Goal: Task Accomplishment & Management: Use online tool/utility

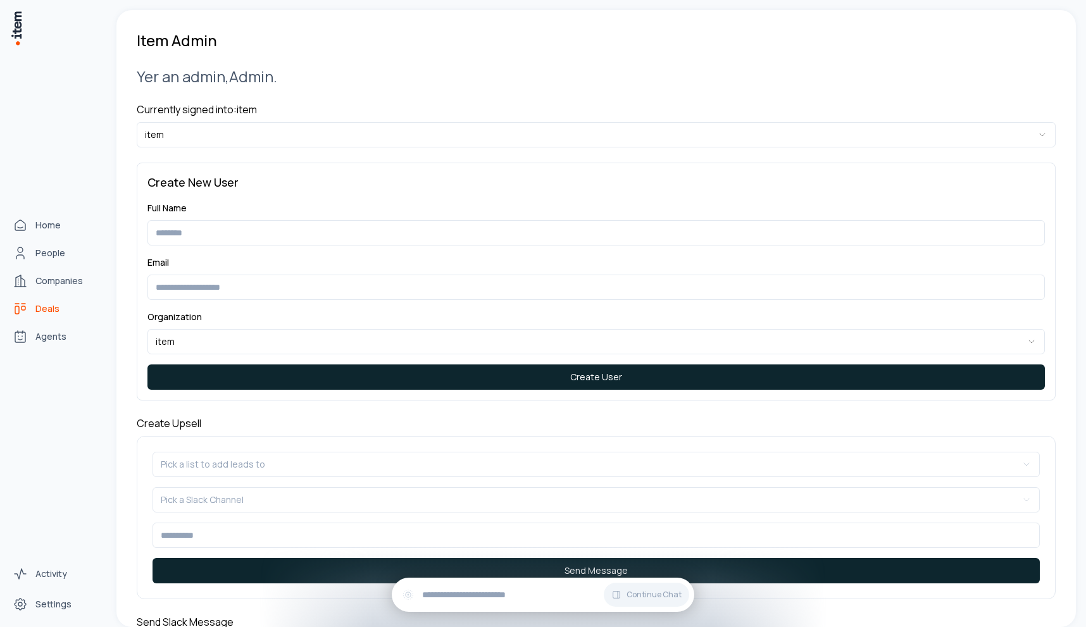
click at [37, 313] on span "Deals" at bounding box center [47, 308] width 24 height 13
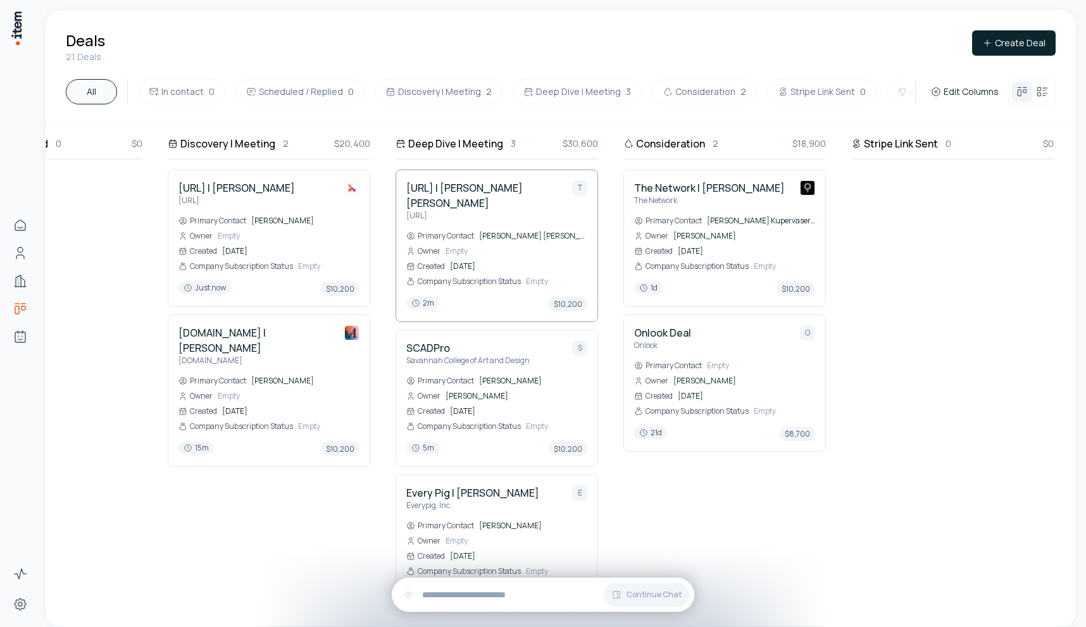
scroll to position [0, 359]
click at [227, 181] on h4 "[URL] | [PERSON_NAME]" at bounding box center [236, 187] width 116 height 15
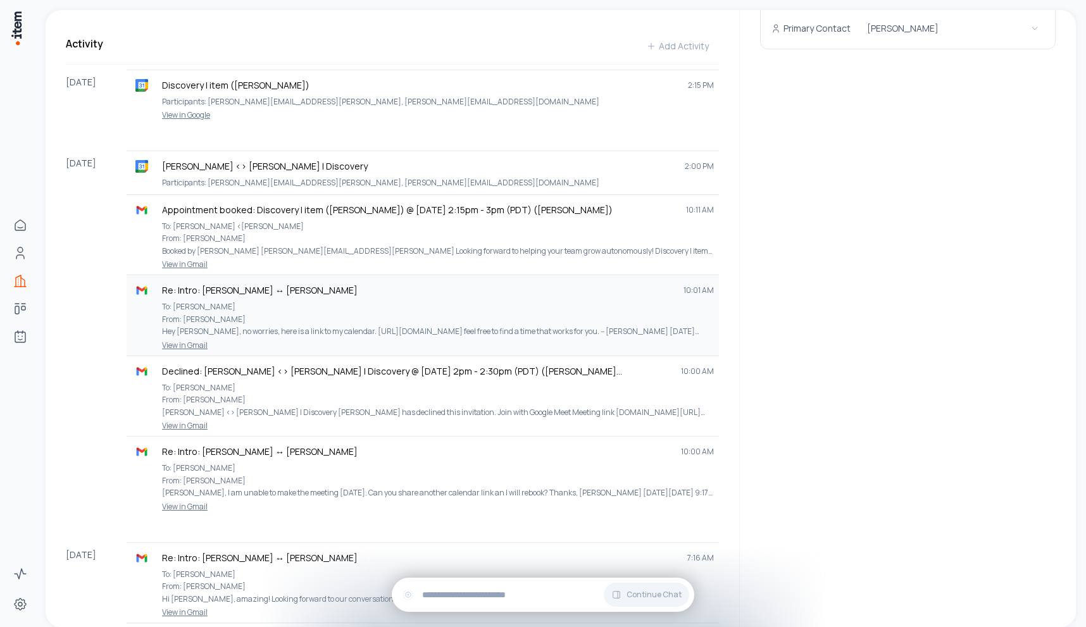
scroll to position [623, 0]
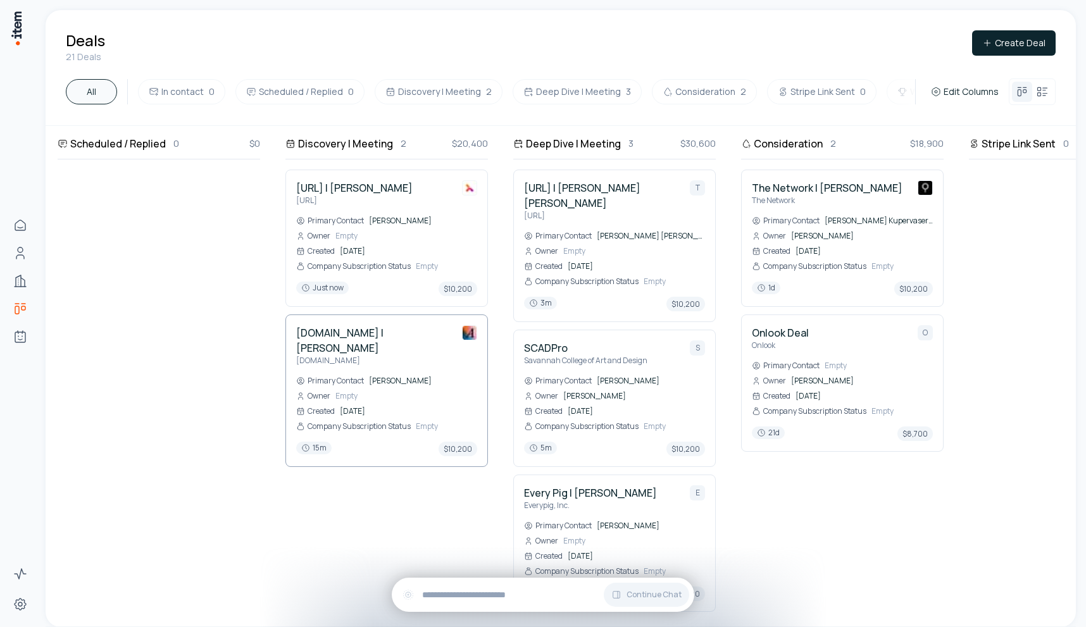
scroll to position [0, 297]
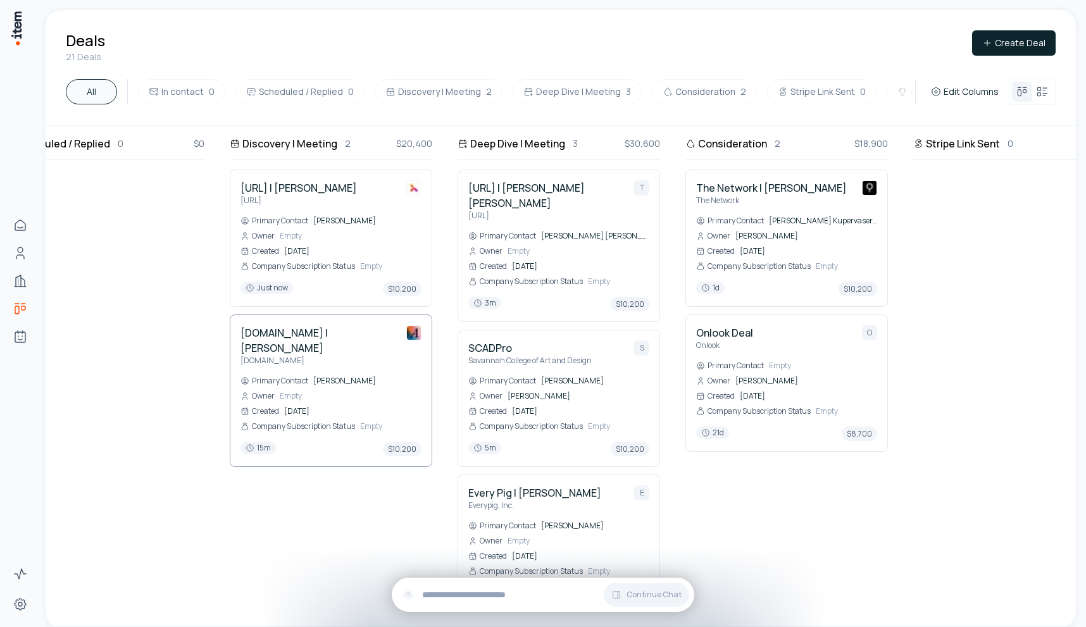
click at [275, 333] on h4 "[DOMAIN_NAME] | [PERSON_NAME]" at bounding box center [318, 340] width 156 height 30
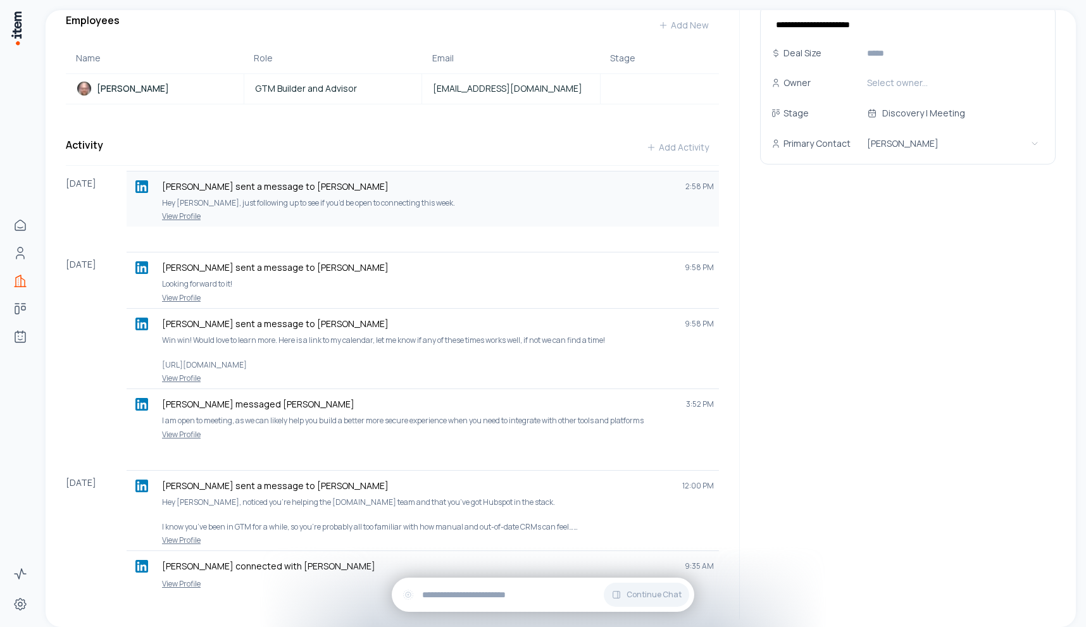
scroll to position [388, 0]
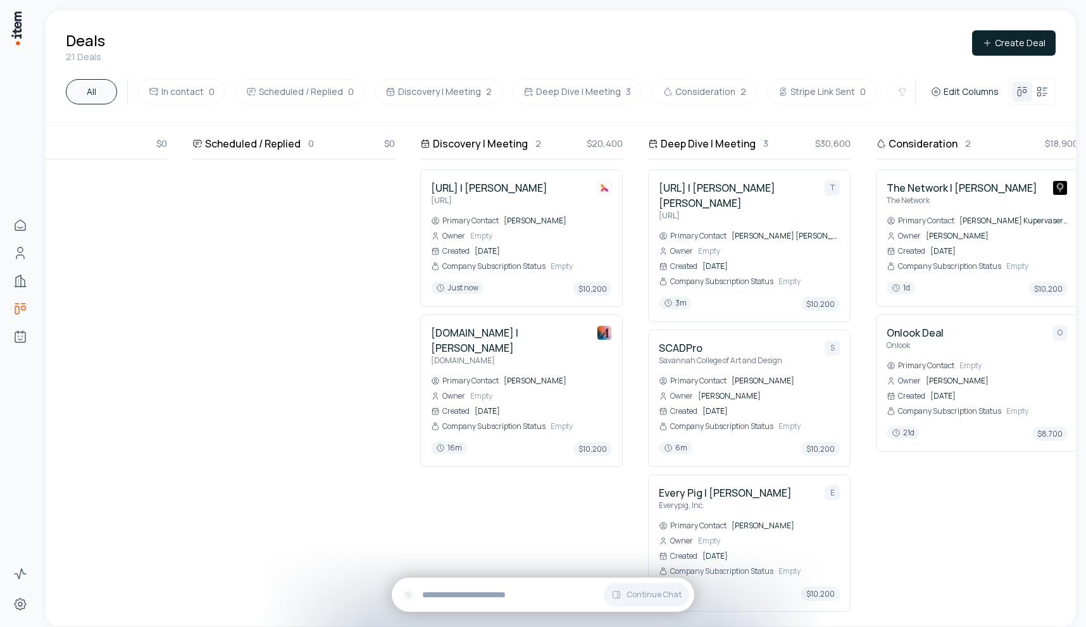
scroll to position [0, 233]
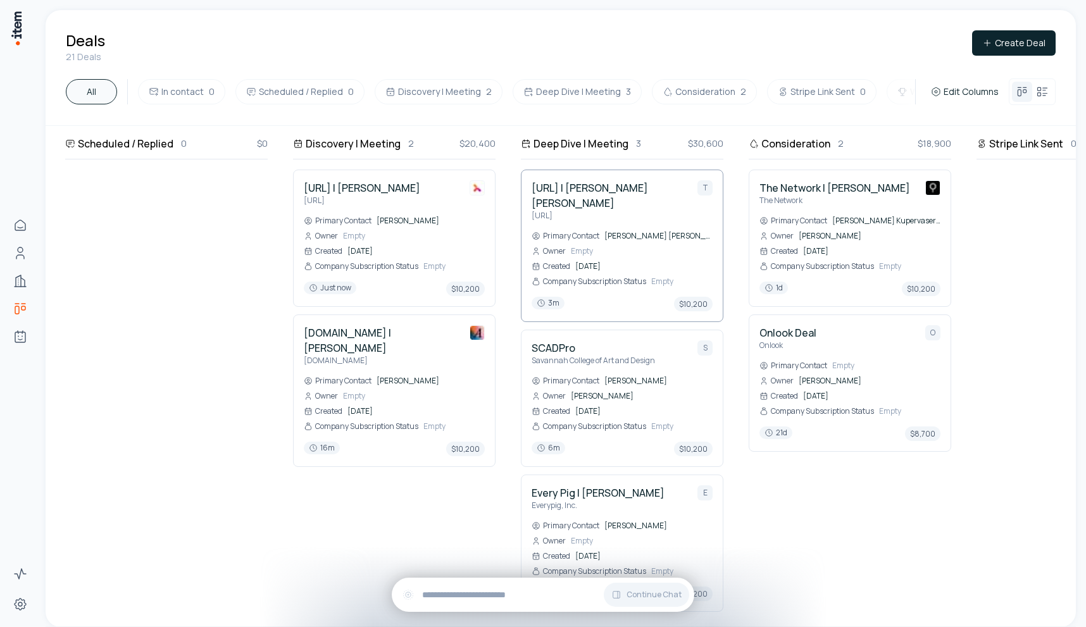
click at [603, 194] on h4 "[URL] | [PERSON_NAME] [PERSON_NAME]" at bounding box center [610, 195] width 156 height 30
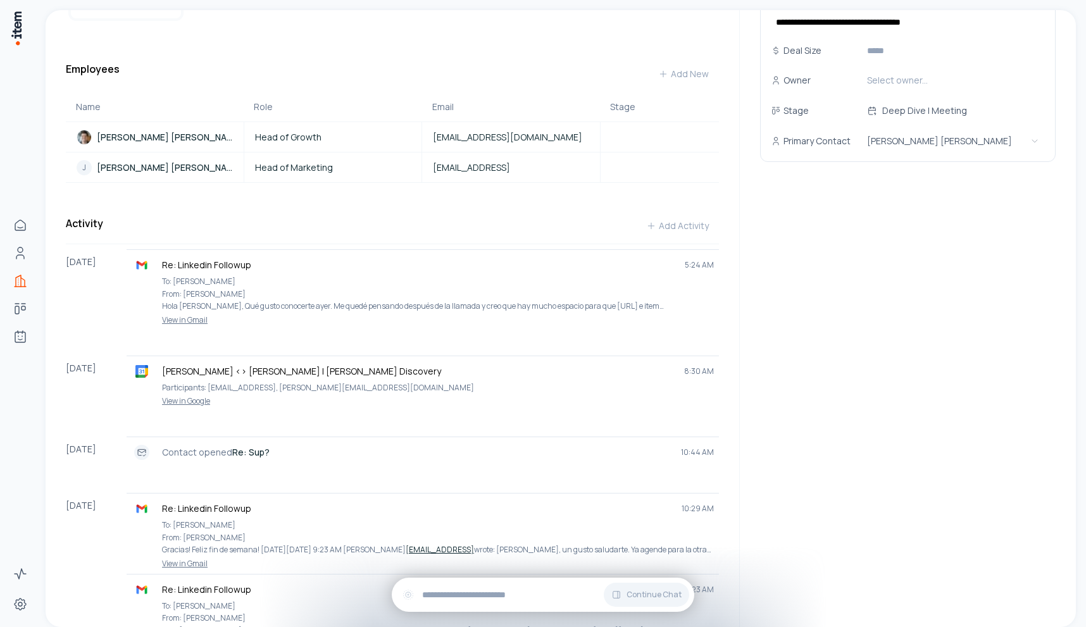
scroll to position [359, 0]
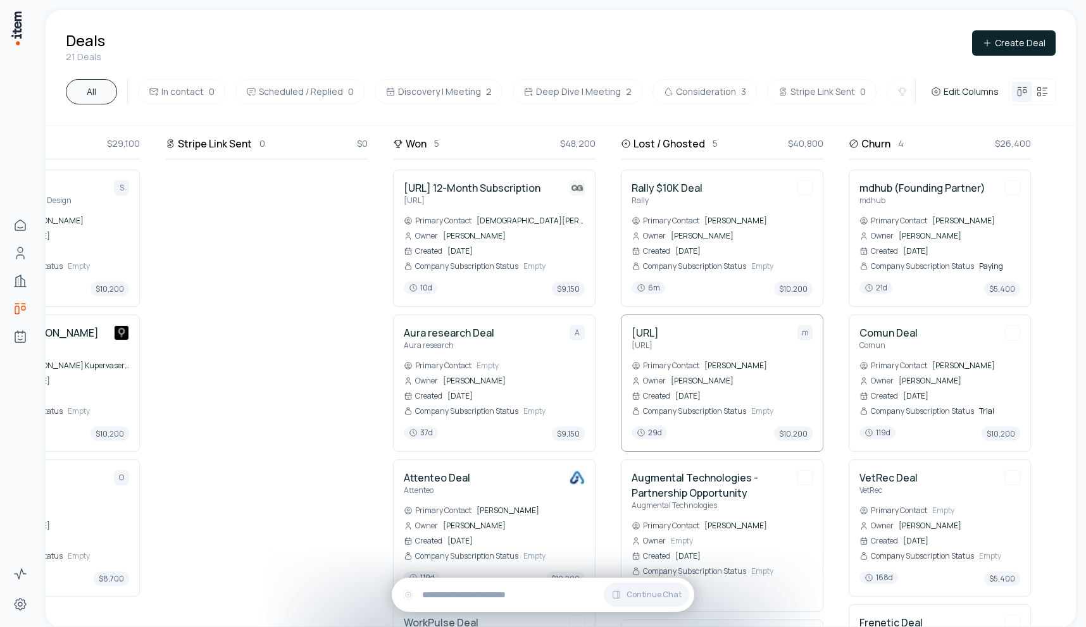
scroll to position [0, 1045]
click at [985, 83] on button "Edit Columns" at bounding box center [965, 92] width 78 height 18
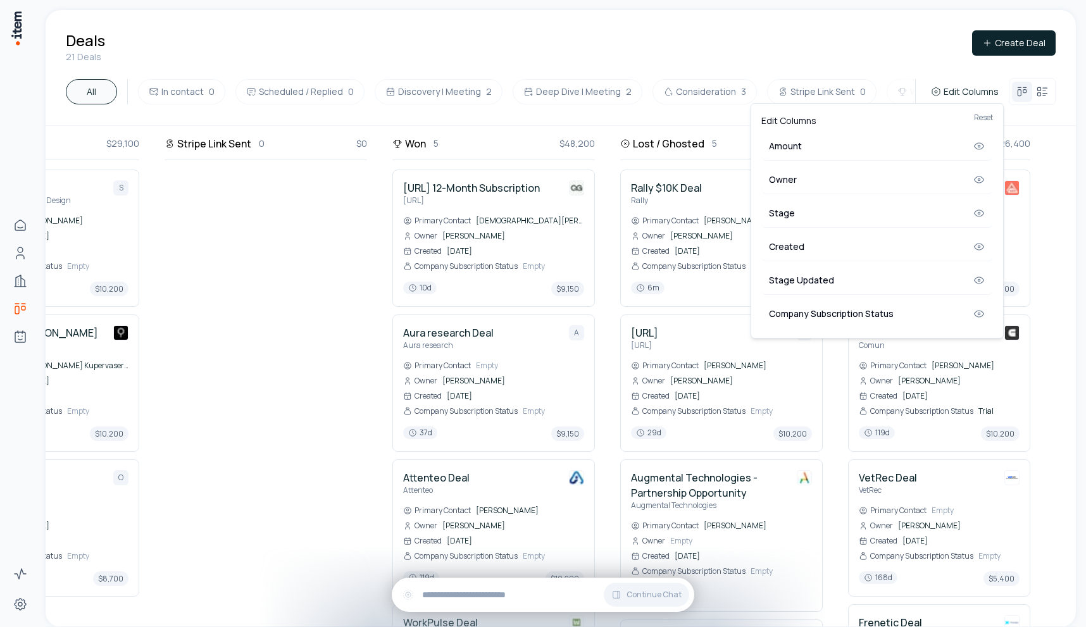
scroll to position [0, 0]
click at [980, 116] on button "Reset" at bounding box center [983, 118] width 19 height 8
click at [929, 44] on html "Home People Companies Deals Agents Activity Settings Deals 21 Deals Create Deal…" at bounding box center [543, 313] width 1086 height 627
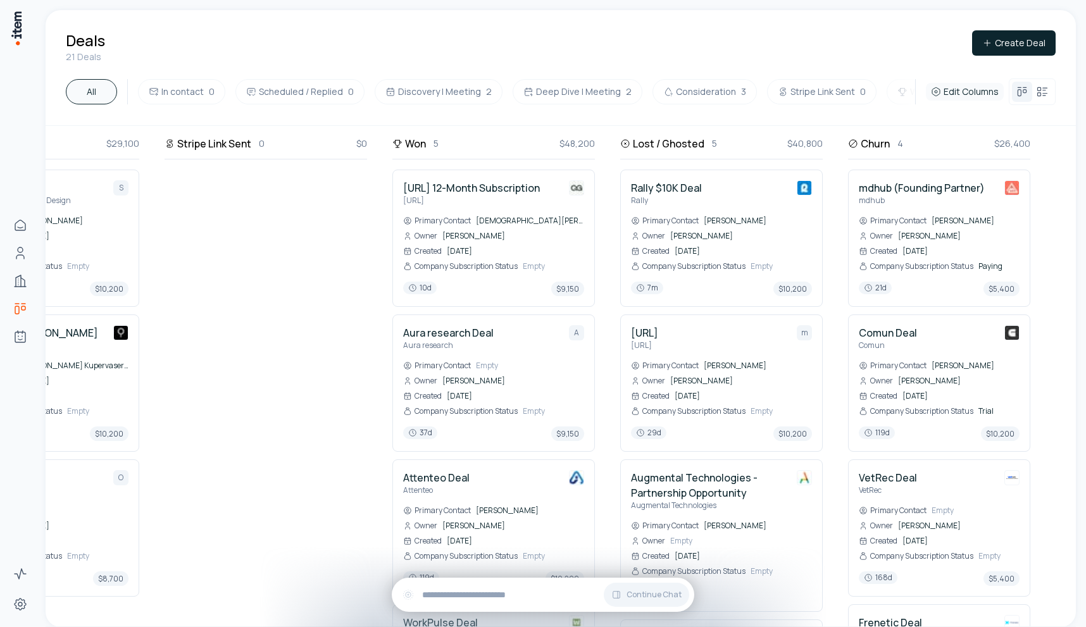
click at [973, 96] on span "Edit Columns" at bounding box center [970, 91] width 55 height 13
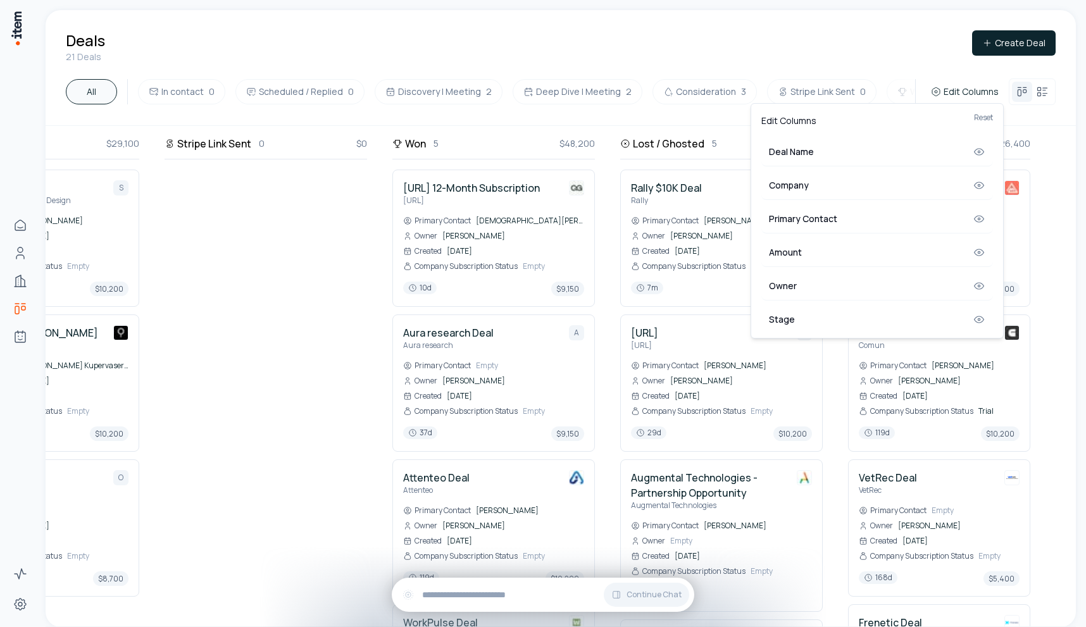
scroll to position [106, 0]
click at [978, 314] on icon at bounding box center [979, 314] width 2 height 2
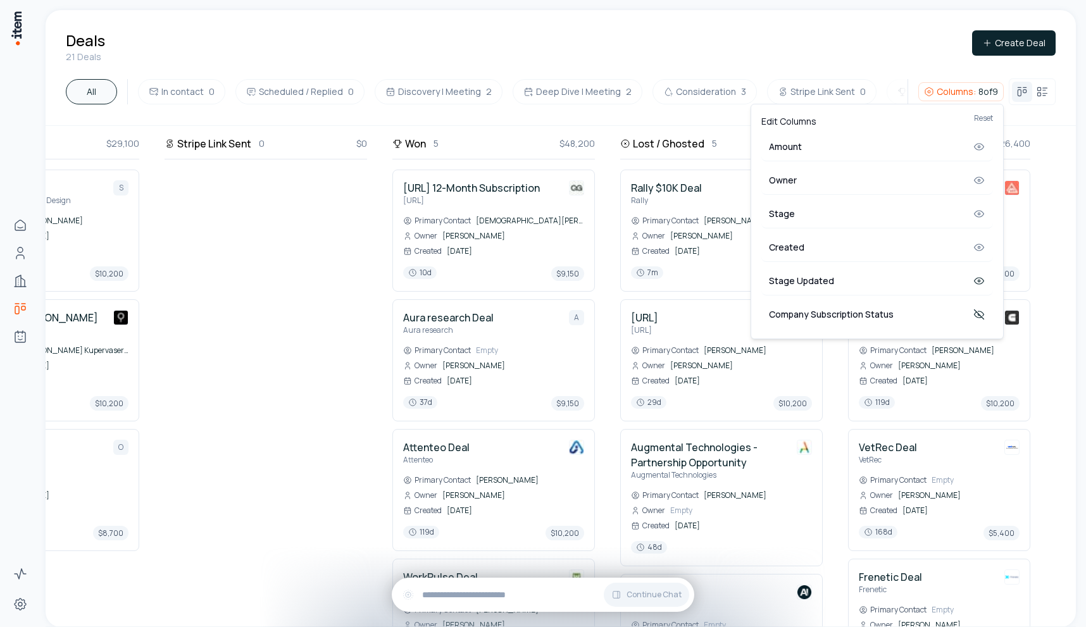
click at [978, 283] on icon at bounding box center [979, 281] width 13 height 13
click at [981, 280] on icon at bounding box center [979, 281] width 13 height 13
click at [980, 154] on icon at bounding box center [979, 152] width 13 height 13
click at [979, 151] on icon at bounding box center [979, 152] width 13 height 13
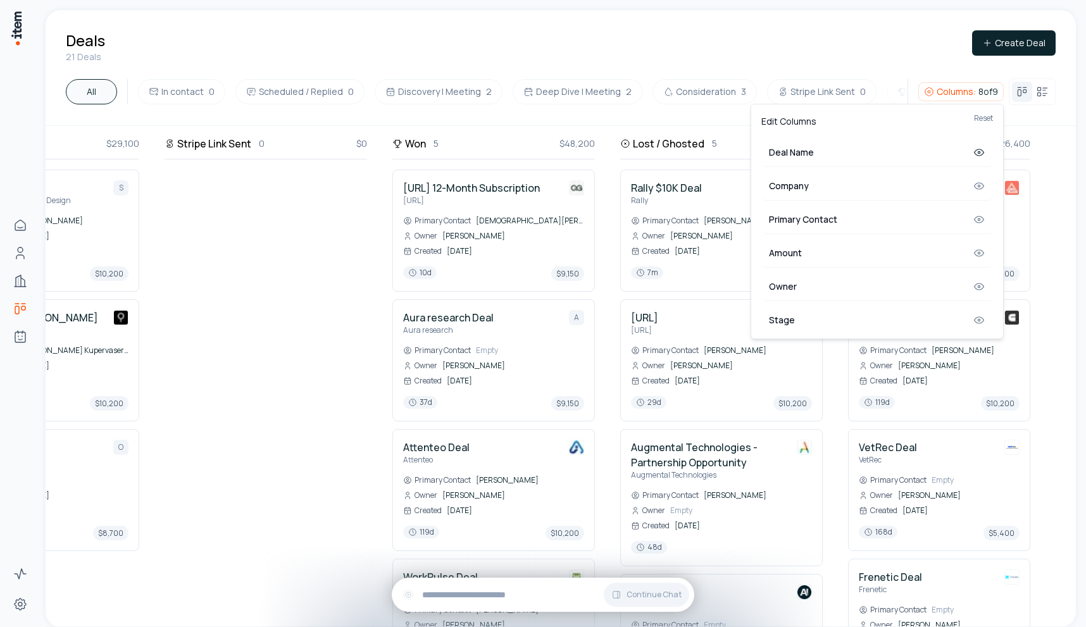
click at [979, 194] on div "Company" at bounding box center [877, 186] width 232 height 28
click at [979, 192] on icon at bounding box center [979, 186] width 13 height 13
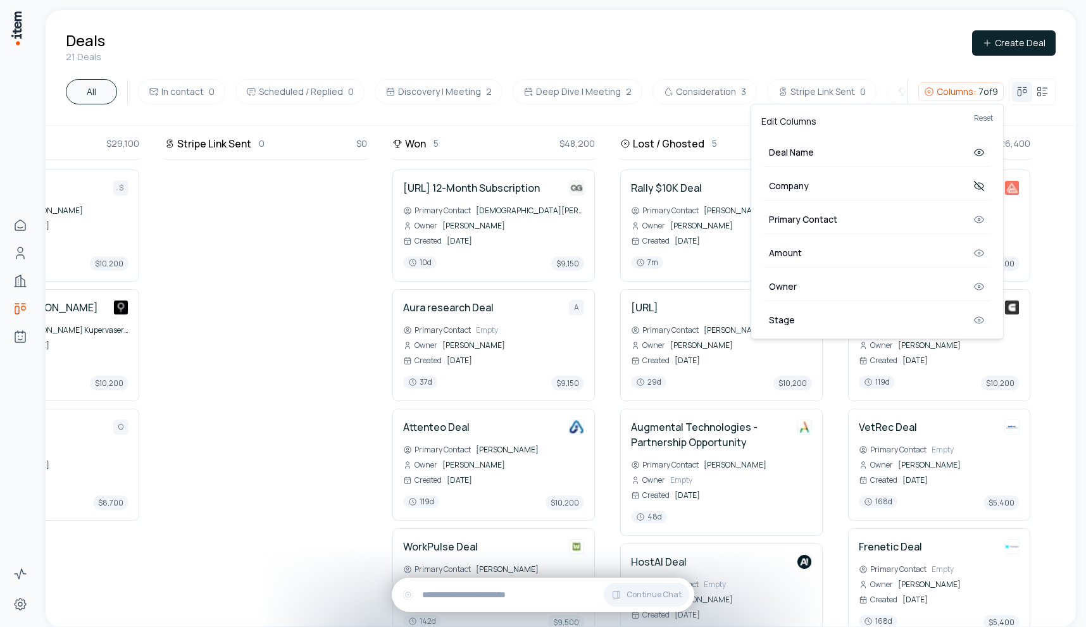
click at [979, 191] on icon at bounding box center [979, 186] width 13 height 13
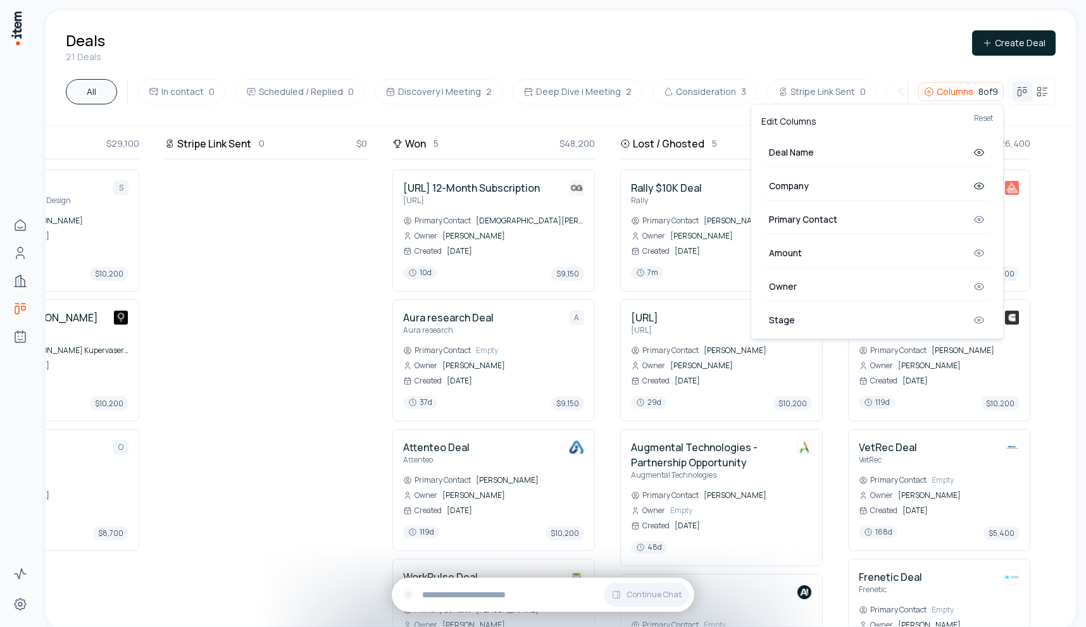
click at [365, 282] on html "Home People Companies Deals Agents Activity Settings Deals 21 Deals Create Deal…" at bounding box center [543, 313] width 1086 height 627
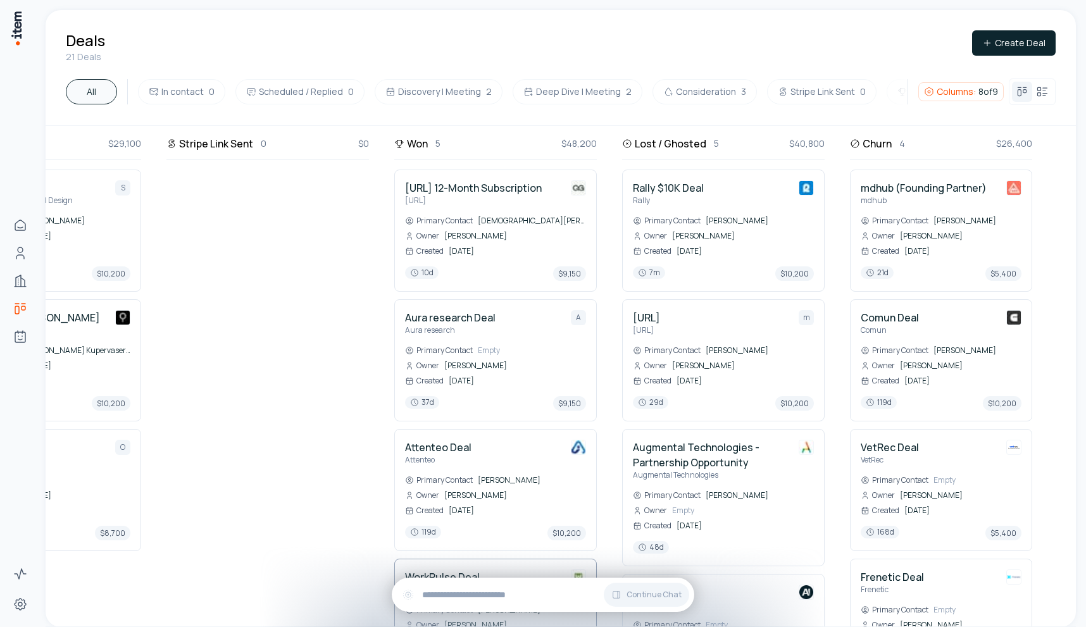
scroll to position [258, 1043]
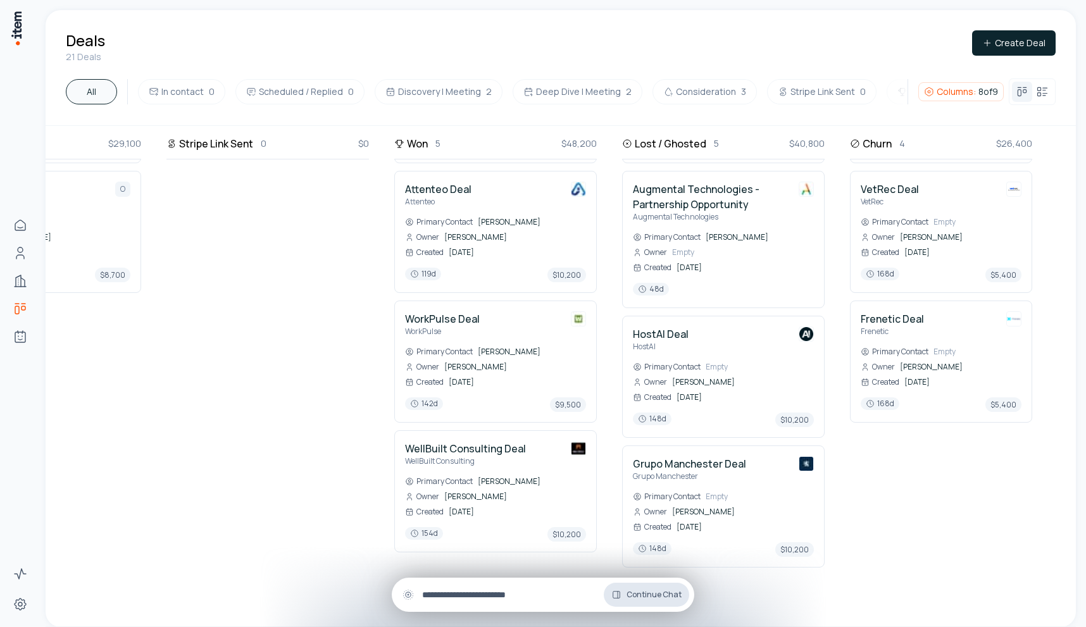
click at [645, 597] on span "Continue Chat" at bounding box center [653, 595] width 55 height 10
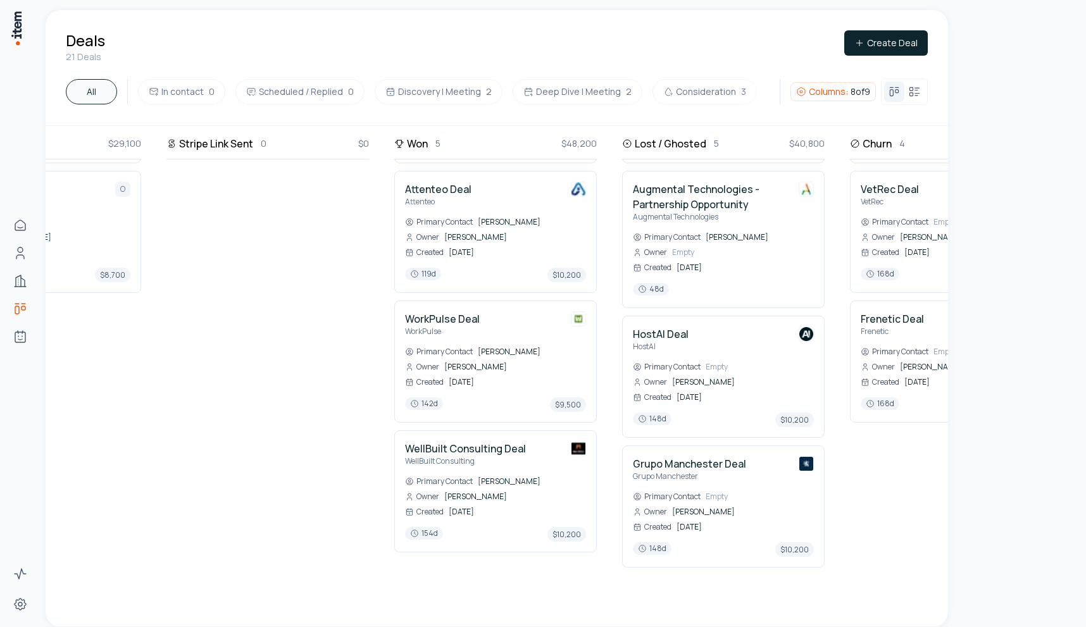
scroll to position [258, 1035]
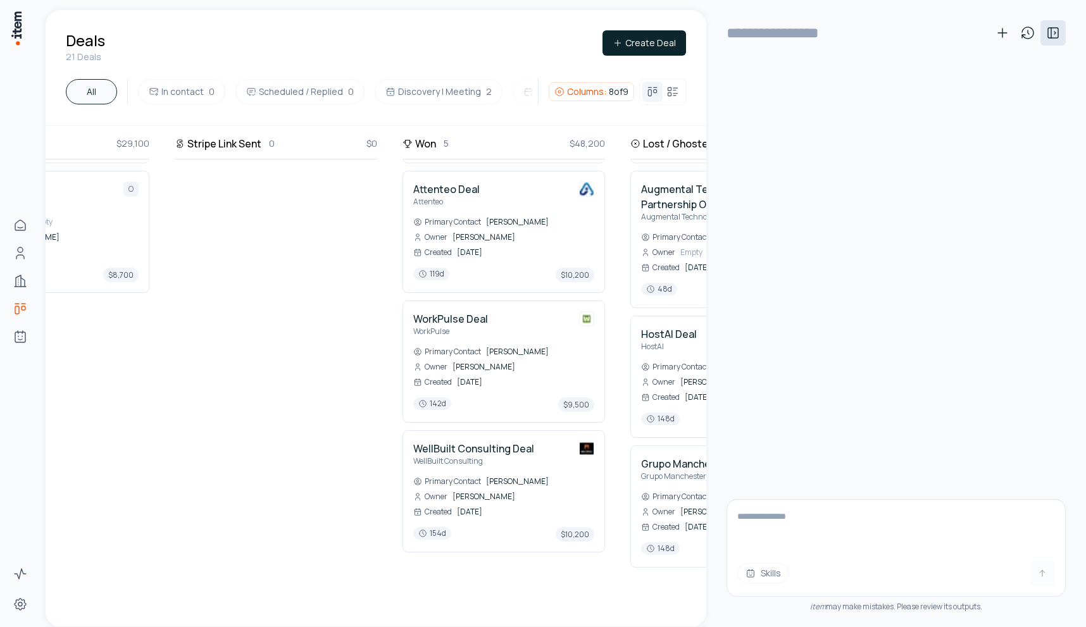
click at [1057, 39] on icon at bounding box center [1052, 32] width 15 height 15
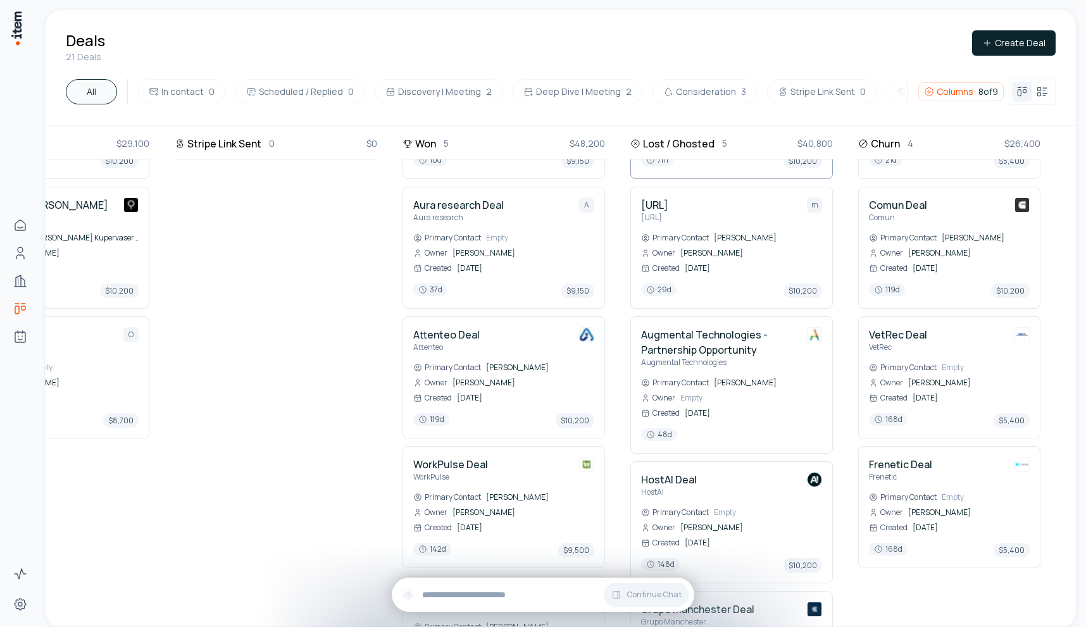
scroll to position [0, 1035]
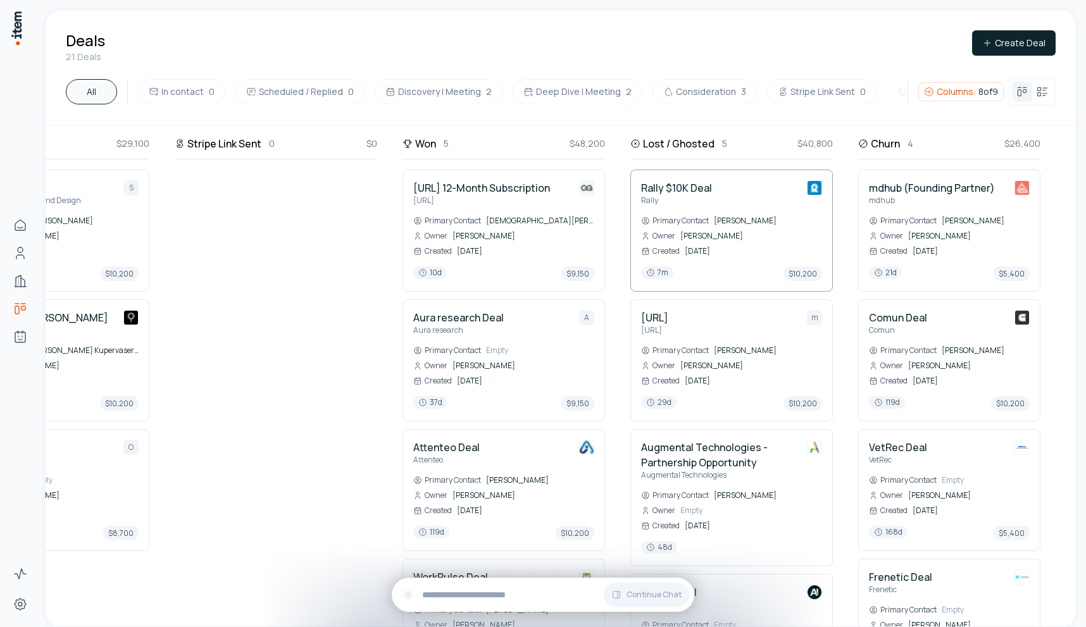
click at [691, 208] on div "In contact 0 $0 Scheduled / Replied 0 $0 Discovery | Meeting 2 $20,400 Thoughtf…" at bounding box center [48, 376] width 2076 height 501
click at [673, 184] on h4 "Rally $10K Deal" at bounding box center [676, 187] width 71 height 15
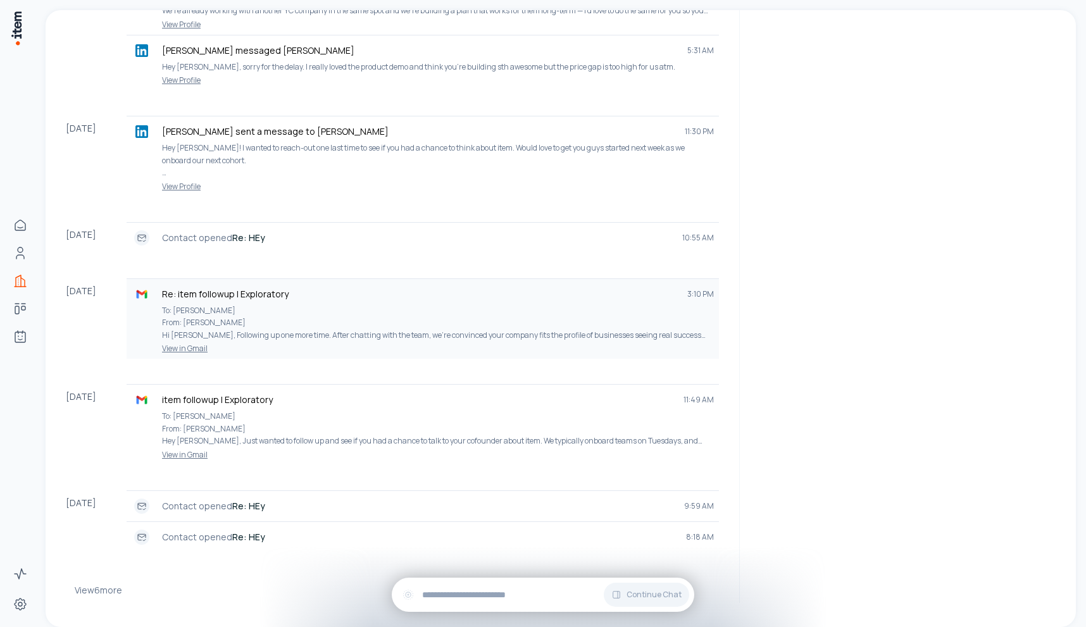
scroll to position [653, 0]
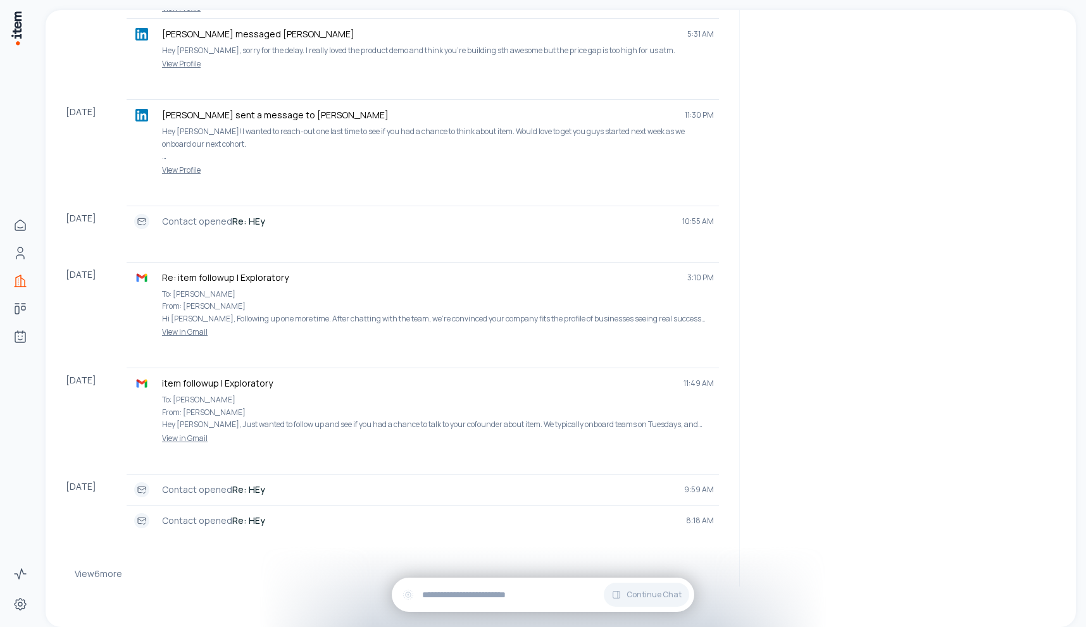
click at [126, 573] on div "View 6 more" at bounding box center [397, 573] width 644 height 25
click at [114, 573] on button "View 6 more" at bounding box center [98, 573] width 47 height 25
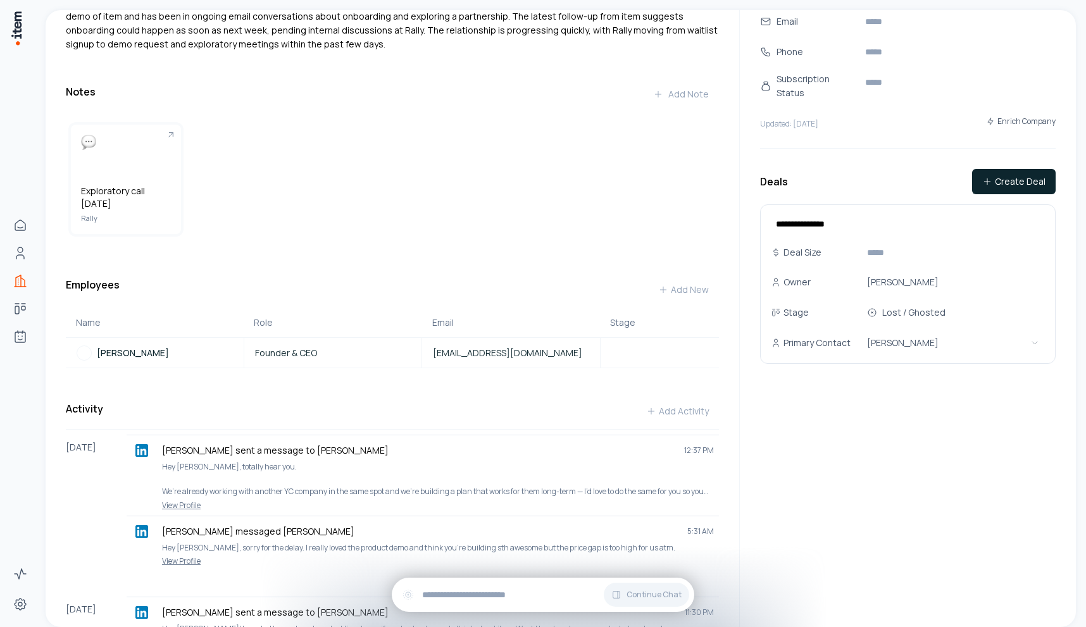
scroll to position [332, 0]
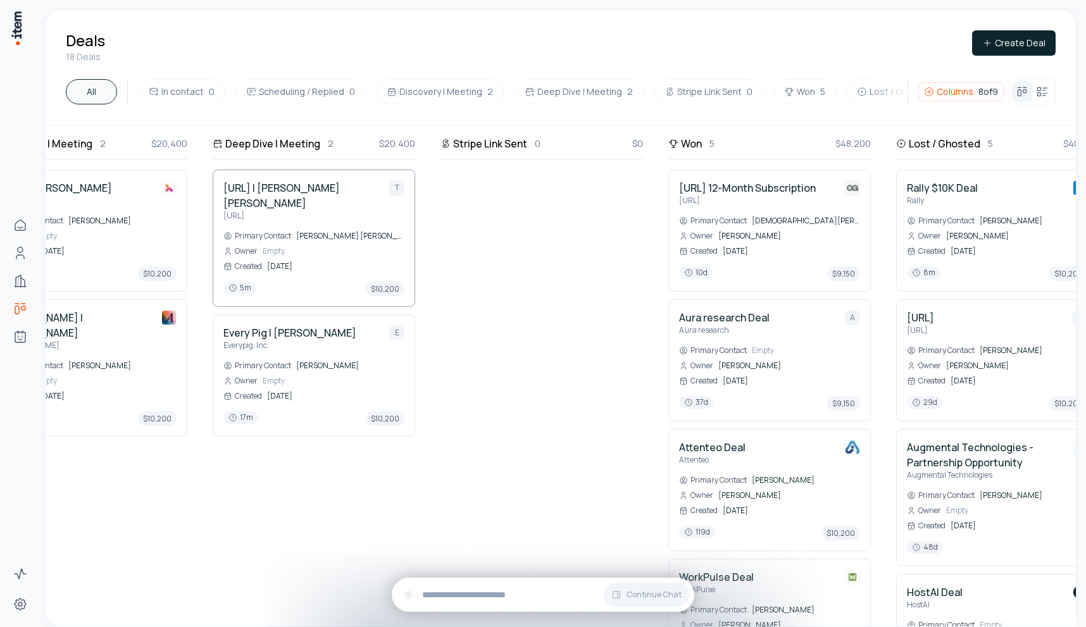
scroll to position [0, 818]
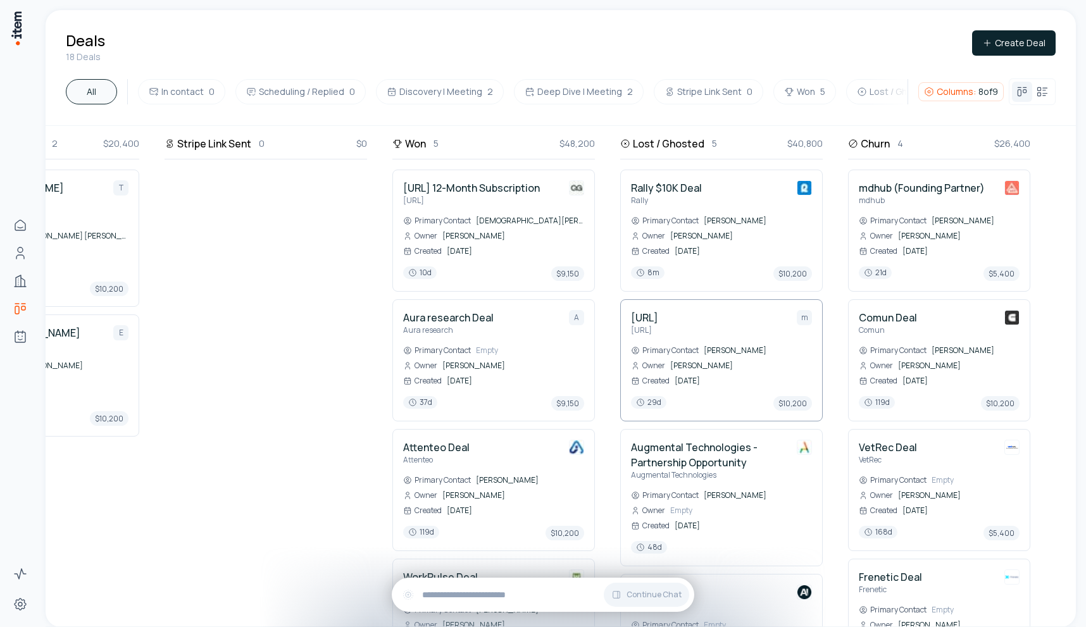
click at [703, 318] on div "In contact 0 $0 Scheduling / Replied 0 $0 Discovery | Meeting 2 $20,400 Thought…" at bounding box center [152, 376] width 1848 height 501
click at [658, 316] on h4 "[URL]" at bounding box center [644, 317] width 27 height 15
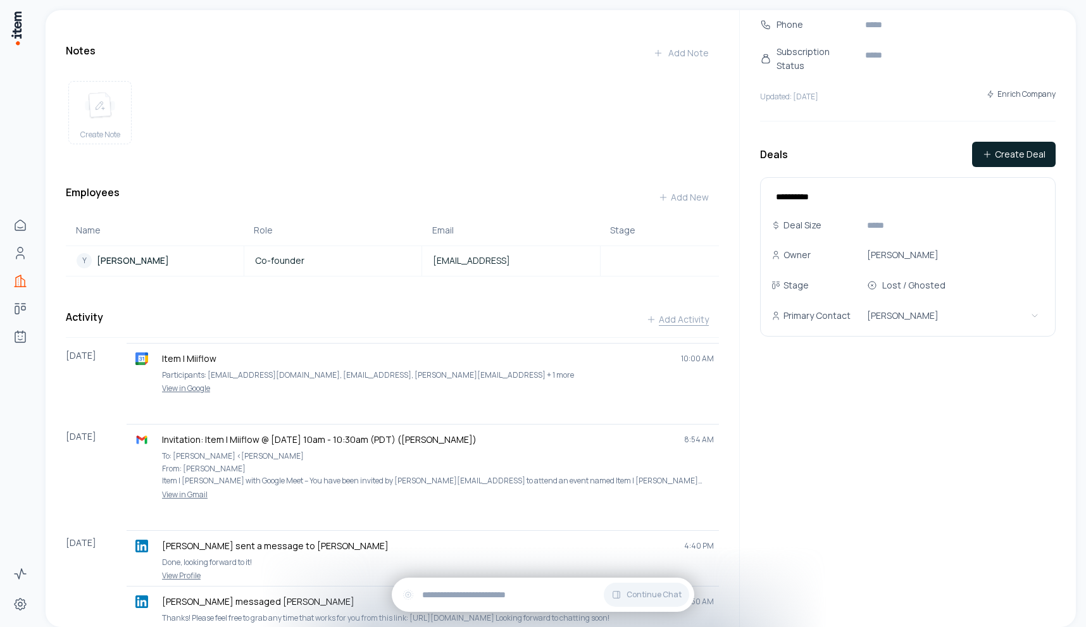
scroll to position [374, 0]
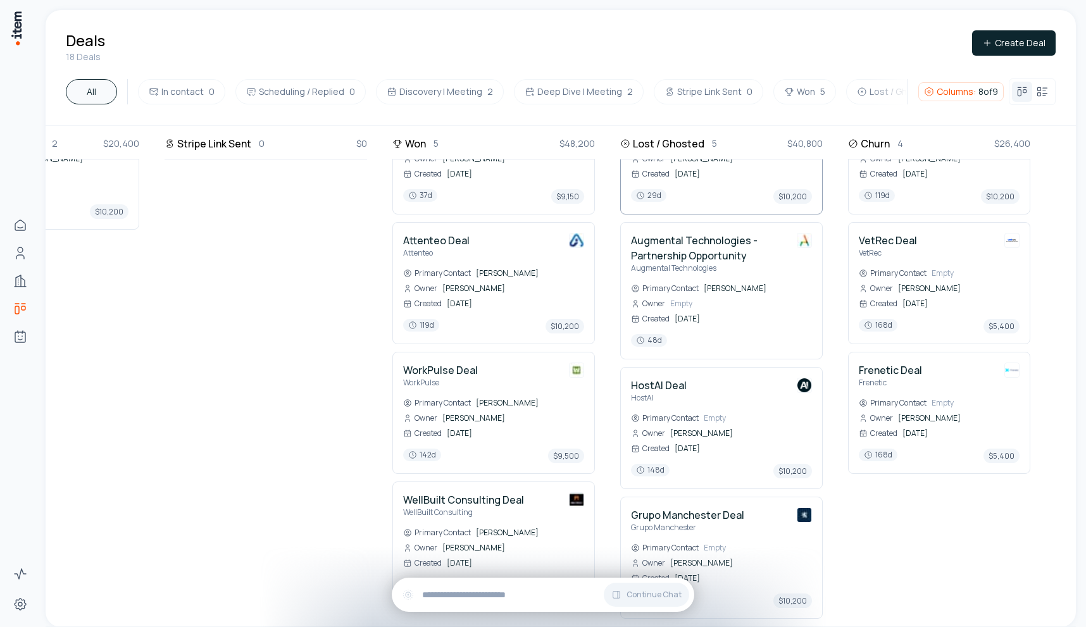
scroll to position [258, 818]
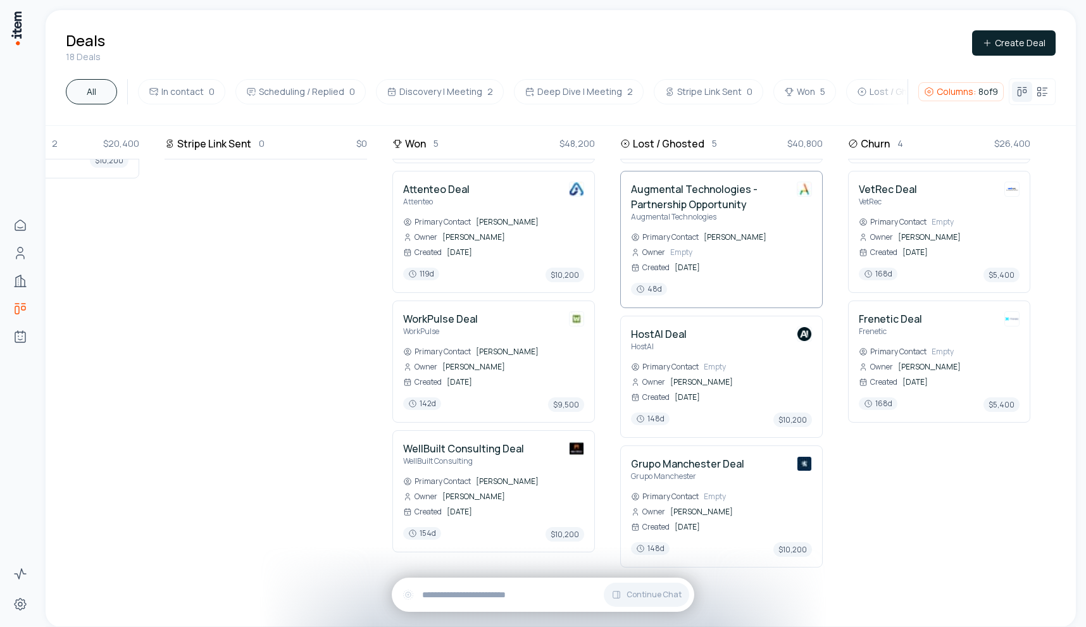
click at [684, 185] on h4 "Augmental Technologies - Partnership Opportunity" at bounding box center [709, 197] width 156 height 30
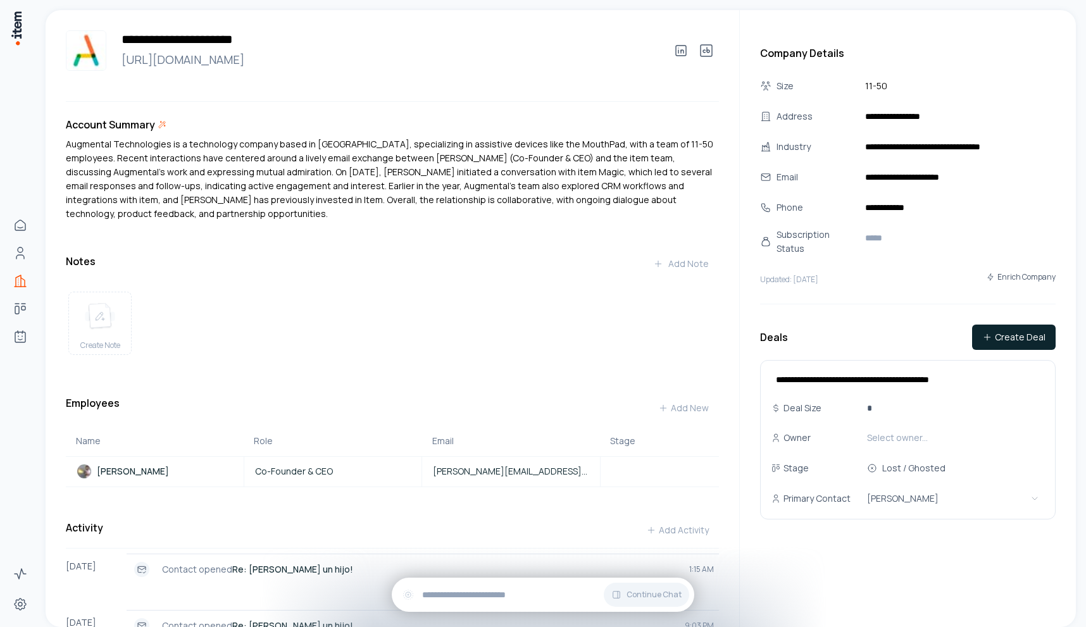
click at [387, 193] on p "Augmental Technologies is a technology company based in San Francisco, speciali…" at bounding box center [392, 179] width 653 height 84
click at [402, 236] on div "Account Summary Augmental Technologies is a technology company based in San Fra…" at bounding box center [392, 547] width 653 height 860
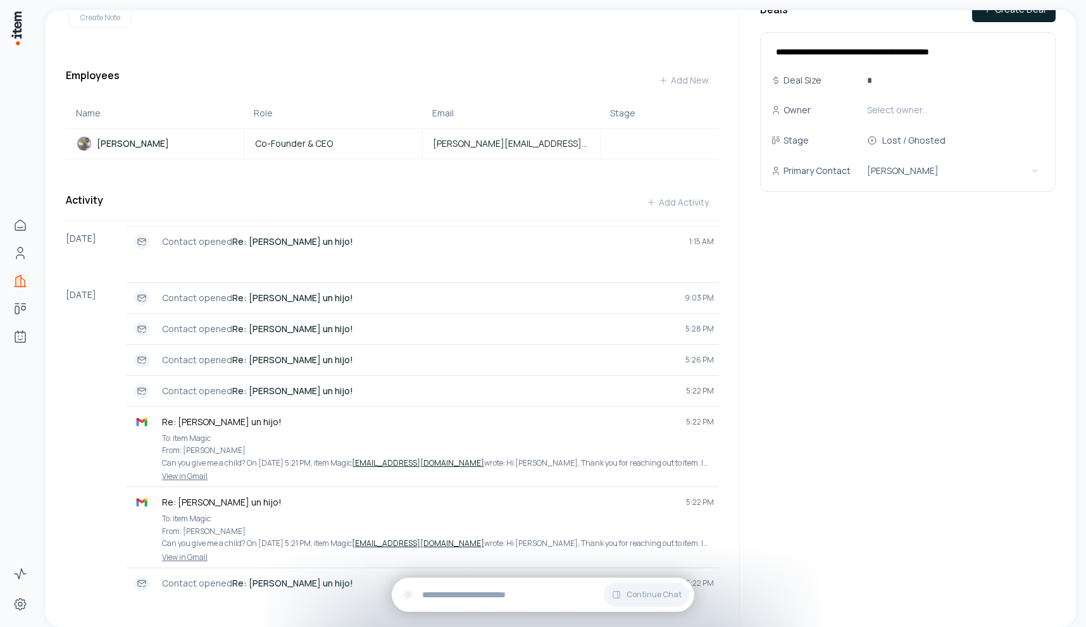
scroll to position [376, 0]
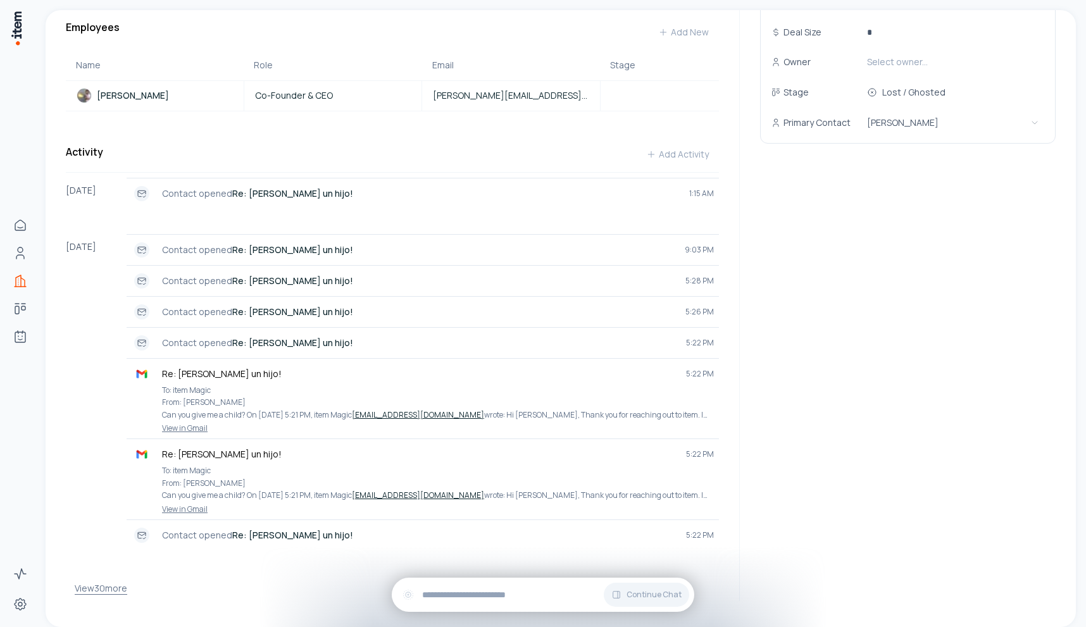
click at [80, 579] on button "View 30 more" at bounding box center [101, 588] width 53 height 25
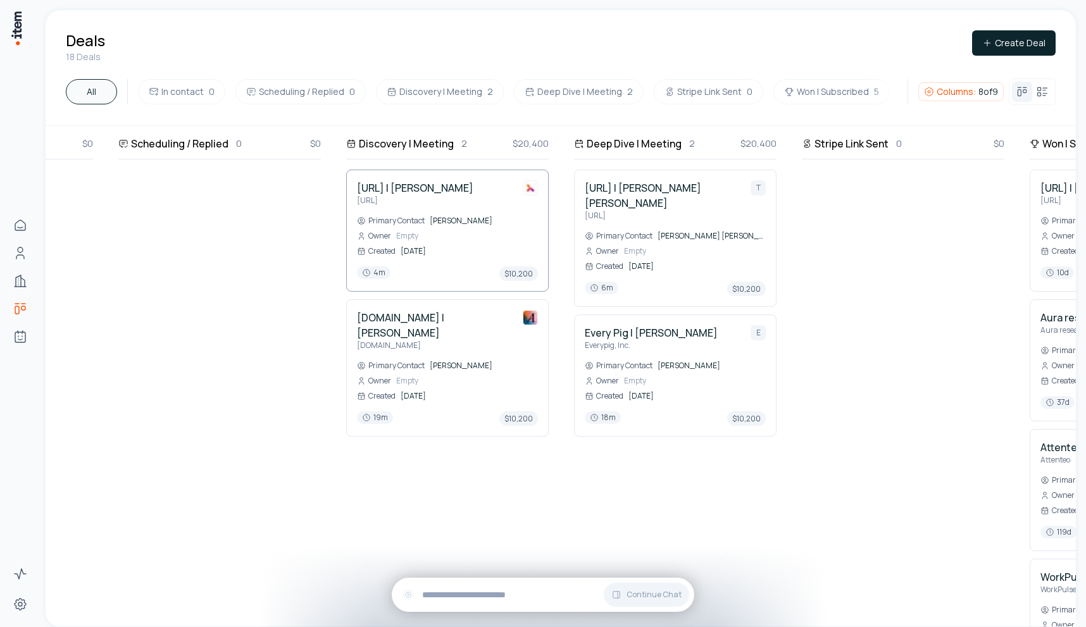
scroll to position [0, 370]
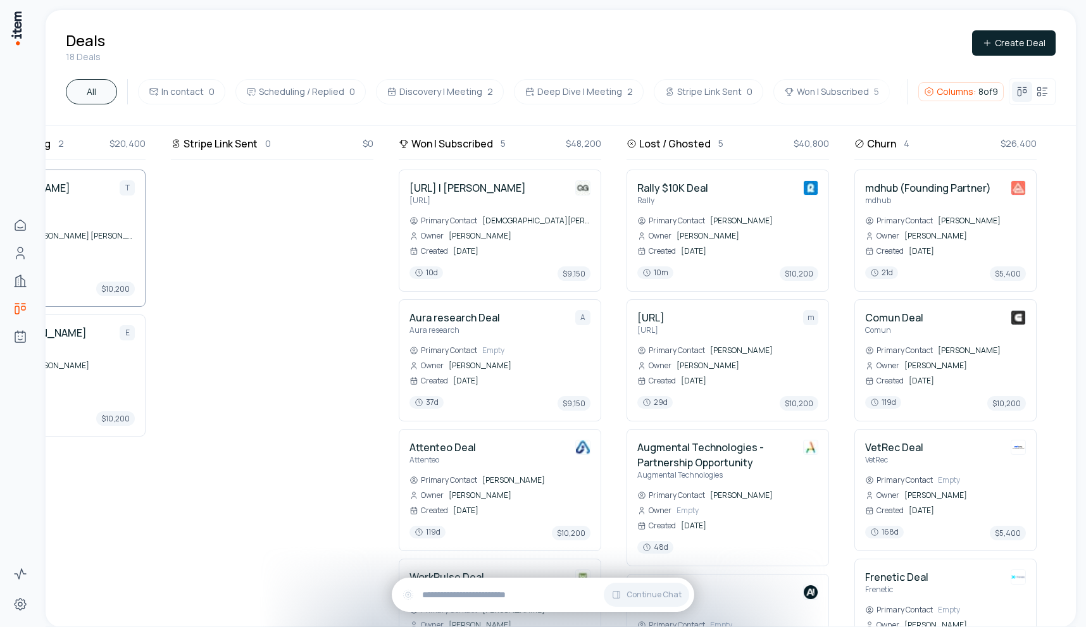
scroll to position [0, 818]
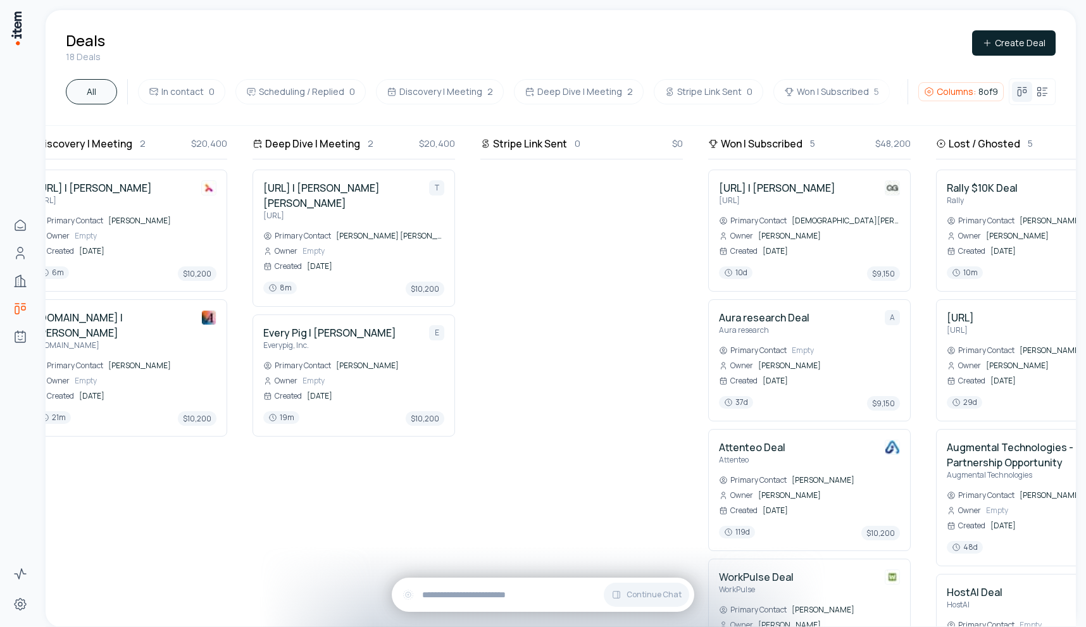
scroll to position [0, 319]
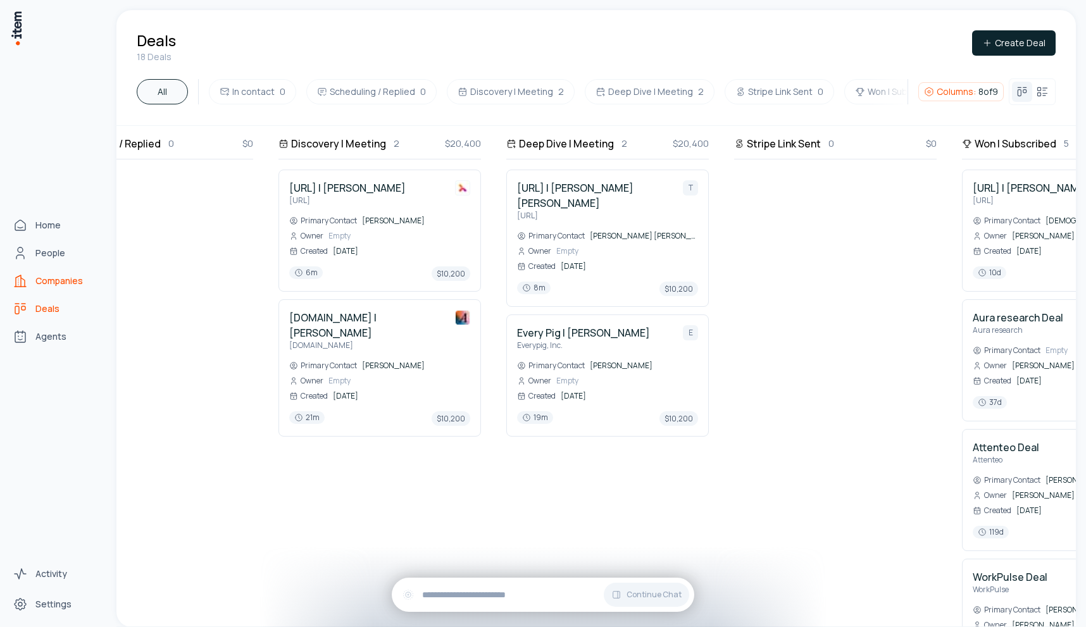
click at [44, 283] on span "Companies" at bounding box center [58, 281] width 47 height 13
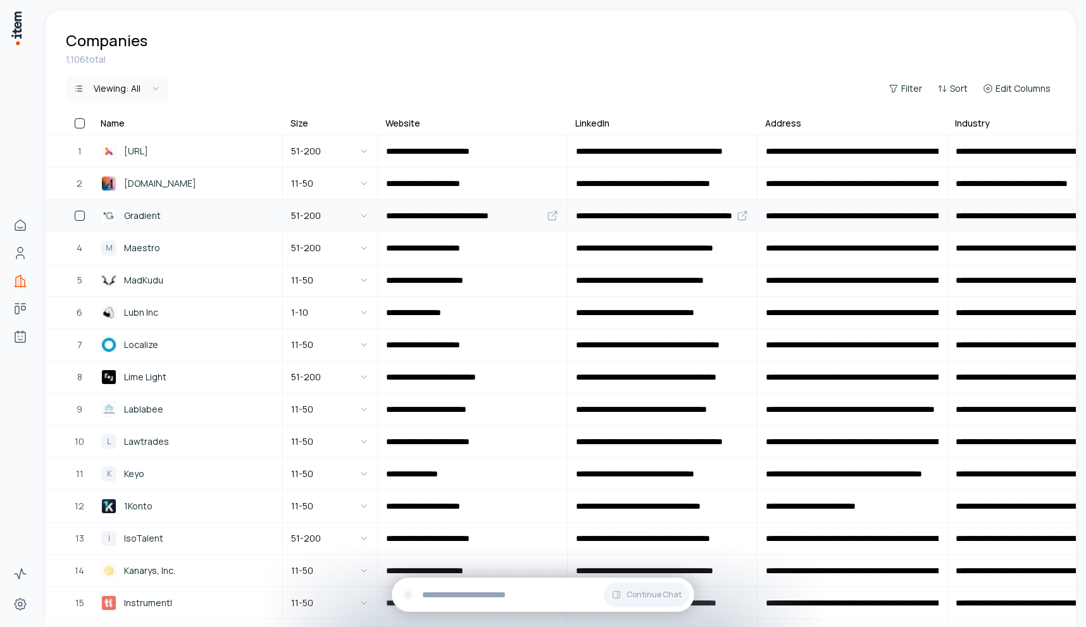
click at [154, 220] on span "Gradient" at bounding box center [142, 216] width 37 height 14
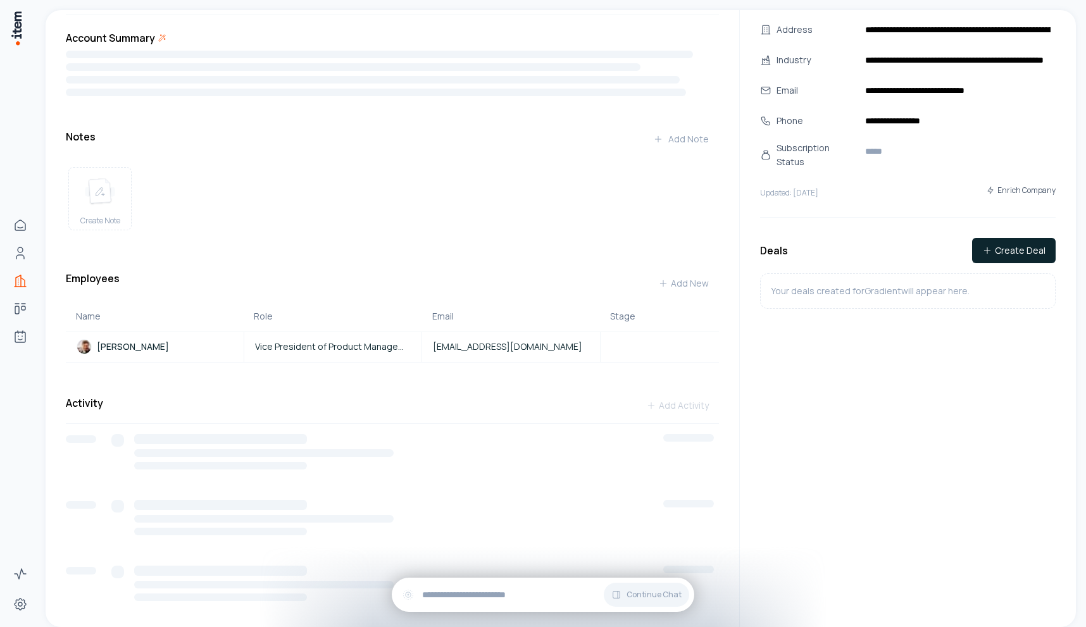
scroll to position [89, 0]
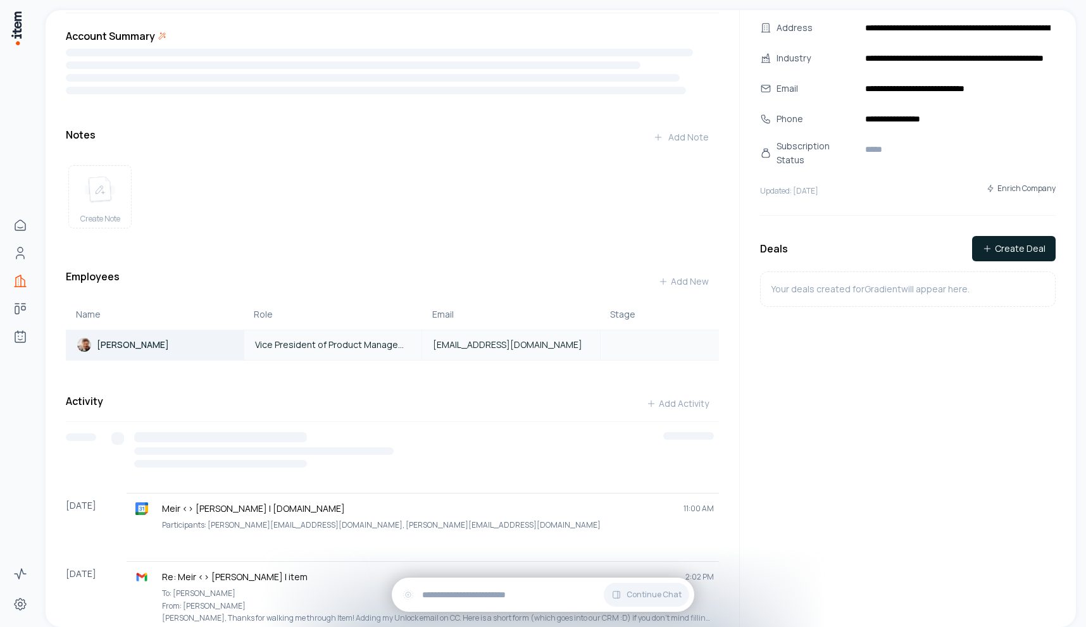
click at [136, 348] on div "Account Summary Notes Add Note Create Note Employees Add New Name Role Email St…" at bounding box center [392, 590] width 653 height 1124
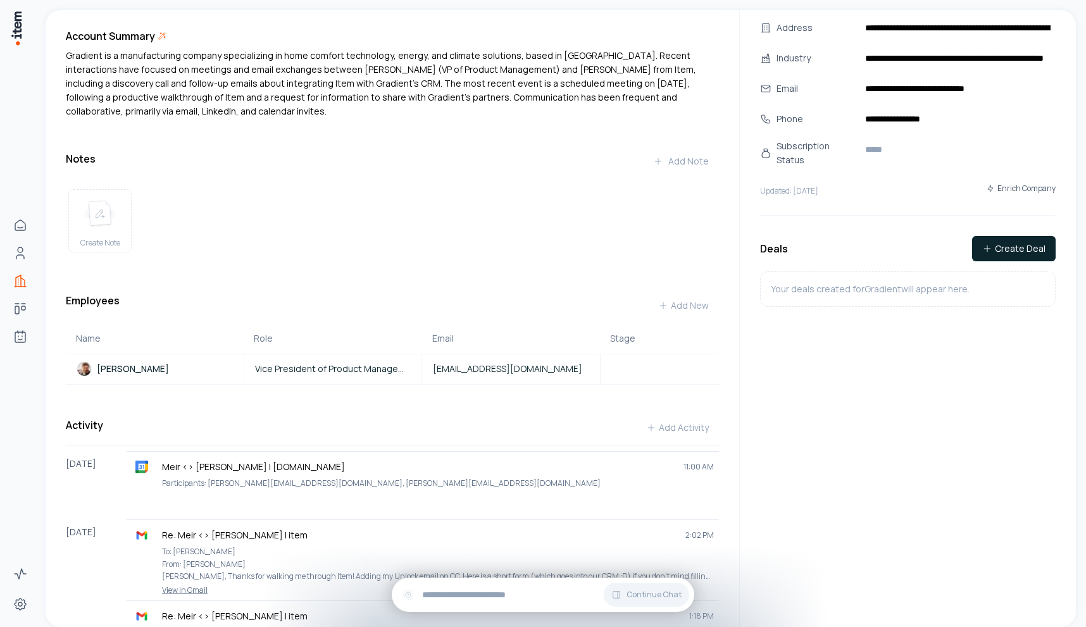
scroll to position [613, 0]
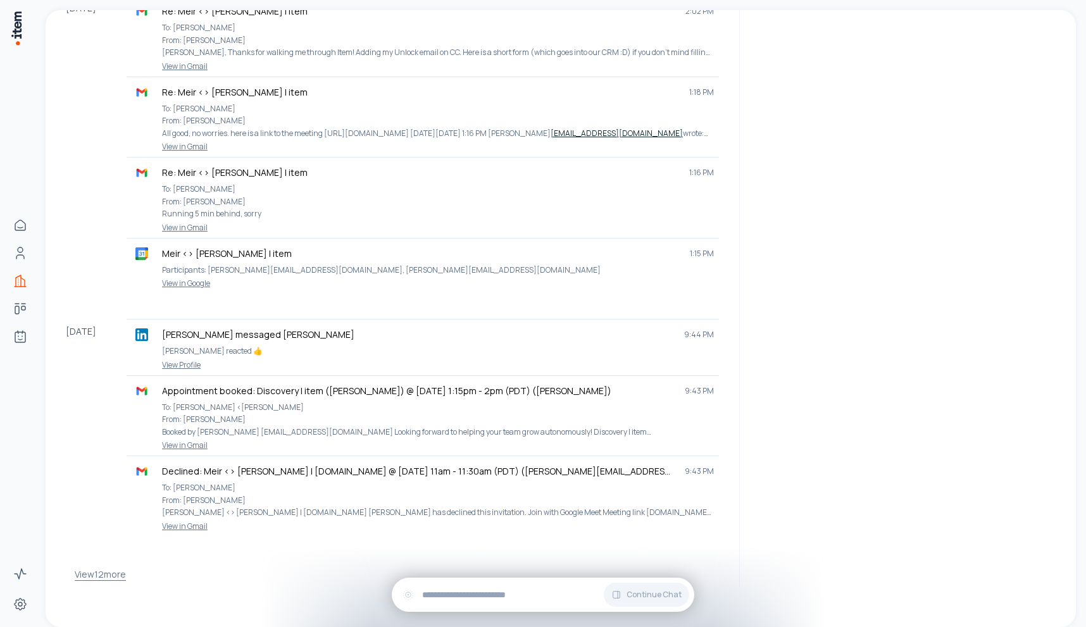
click at [107, 567] on button "View 12 more" at bounding box center [100, 574] width 51 height 25
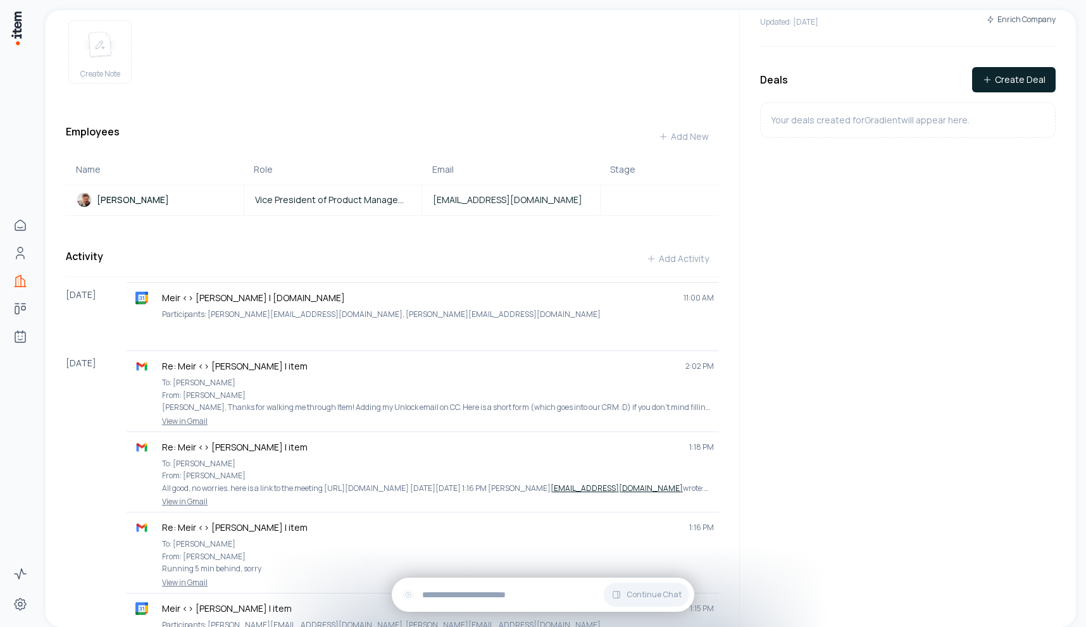
scroll to position [0, 0]
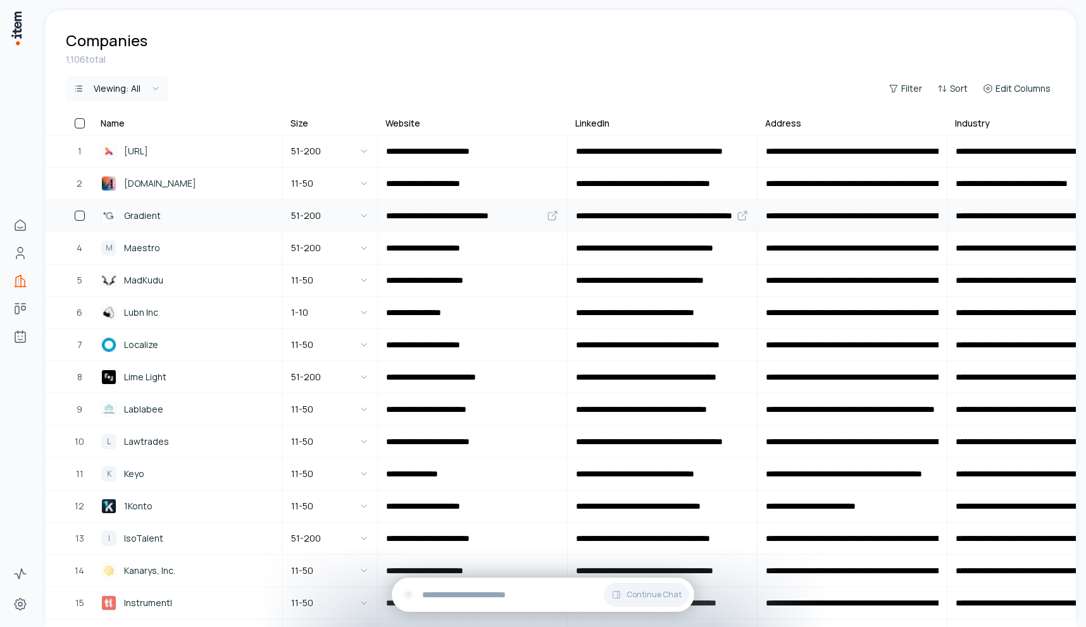
click at [163, 210] on div "Gradient" at bounding box center [187, 215] width 173 height 15
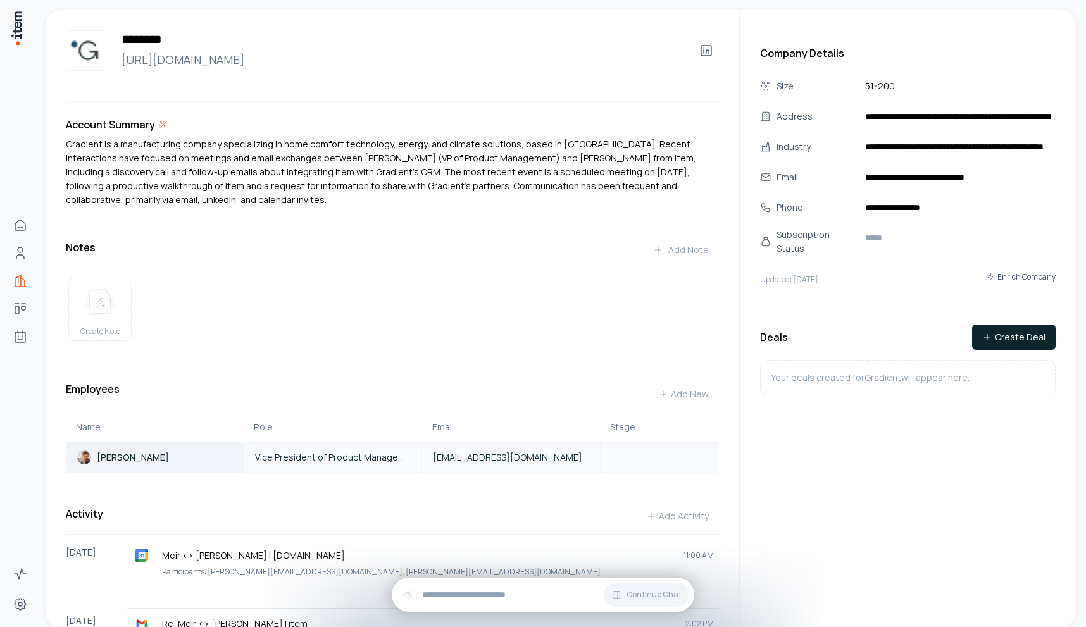
click at [122, 459] on p "[PERSON_NAME]" at bounding box center [133, 457] width 72 height 13
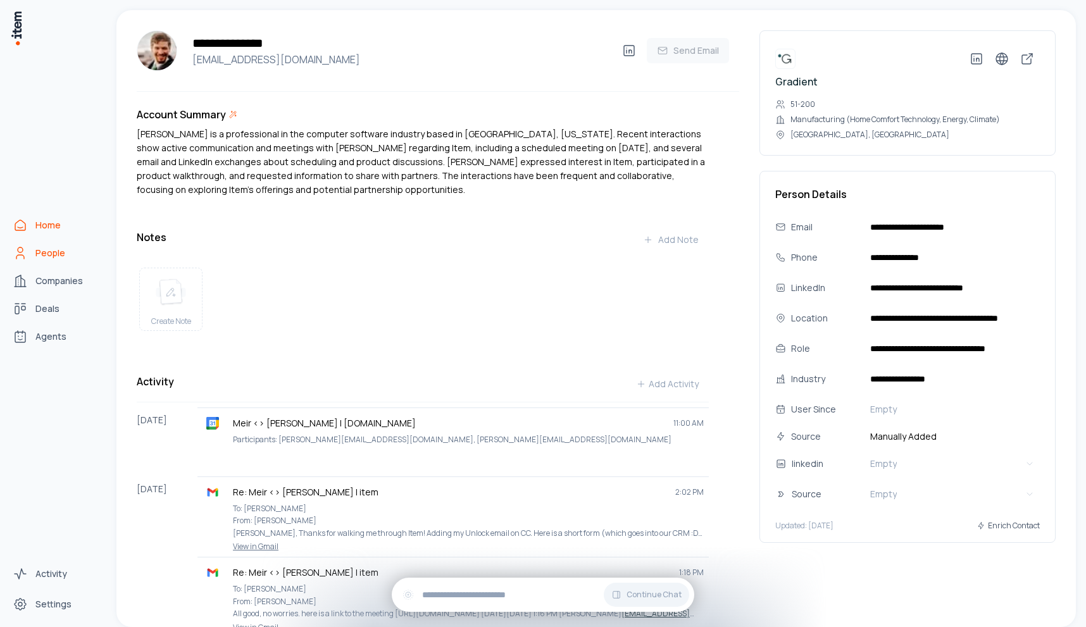
click at [44, 221] on span "Home" at bounding box center [47, 225] width 25 height 13
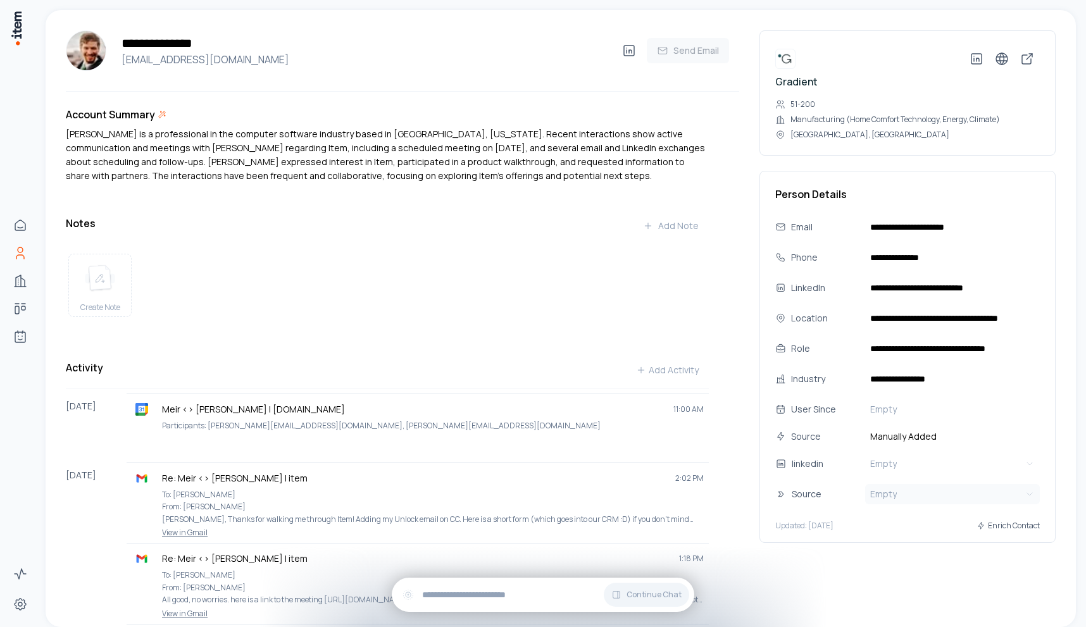
click at [910, 490] on html "**********" at bounding box center [543, 313] width 1086 height 627
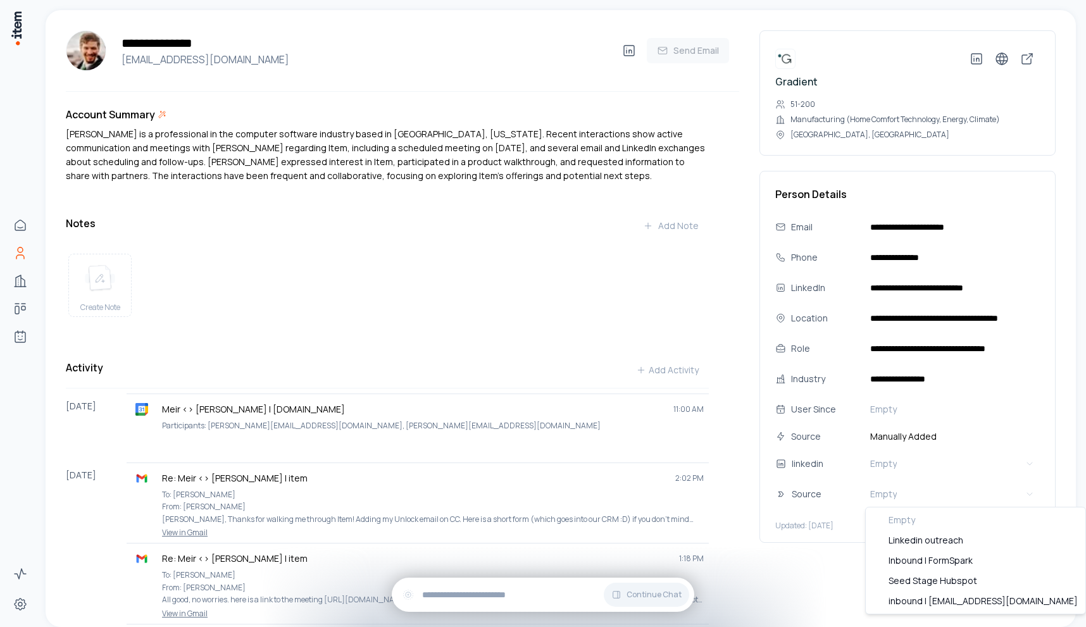
click at [812, 570] on html "**********" at bounding box center [543, 313] width 1086 height 627
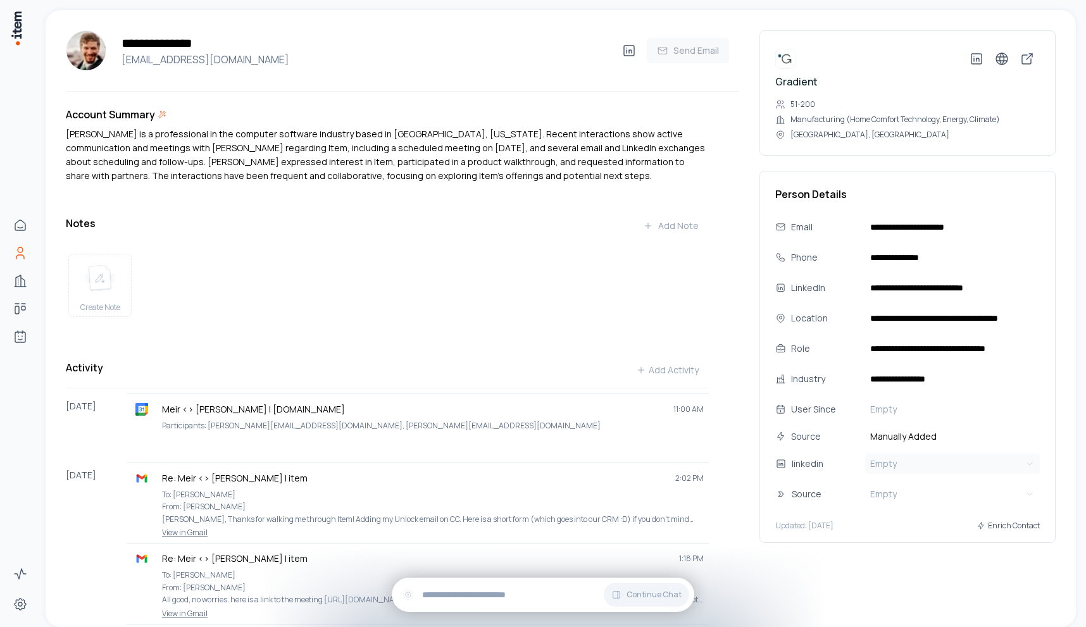
click at [875, 471] on button "Empty" at bounding box center [952, 464] width 175 height 20
click at [935, 440] on span "Manually Added" at bounding box center [952, 437] width 175 height 14
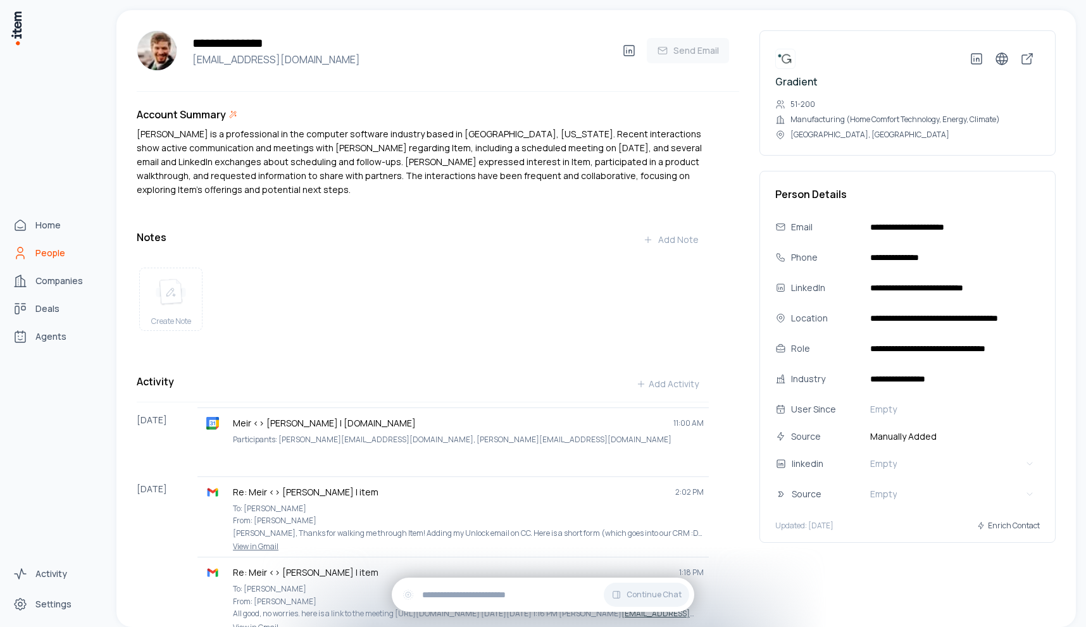
click at [54, 252] on span "People" at bounding box center [50, 253] width 30 height 13
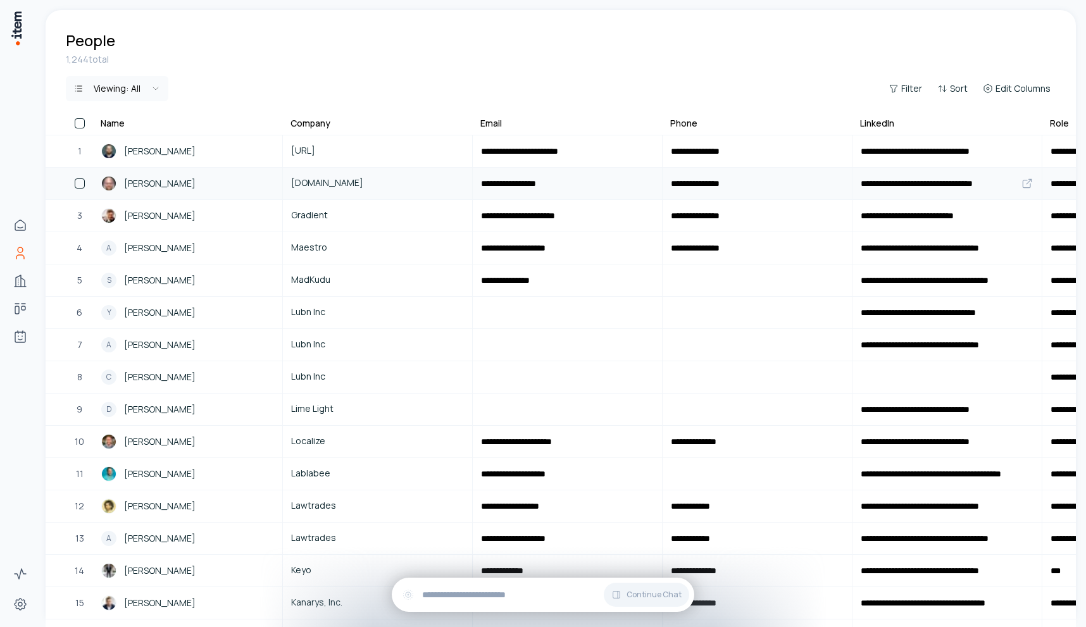
click at [149, 187] on span "[PERSON_NAME]" at bounding box center [160, 184] width 72 height 14
click at [184, 149] on div "[PERSON_NAME]" at bounding box center [187, 151] width 173 height 15
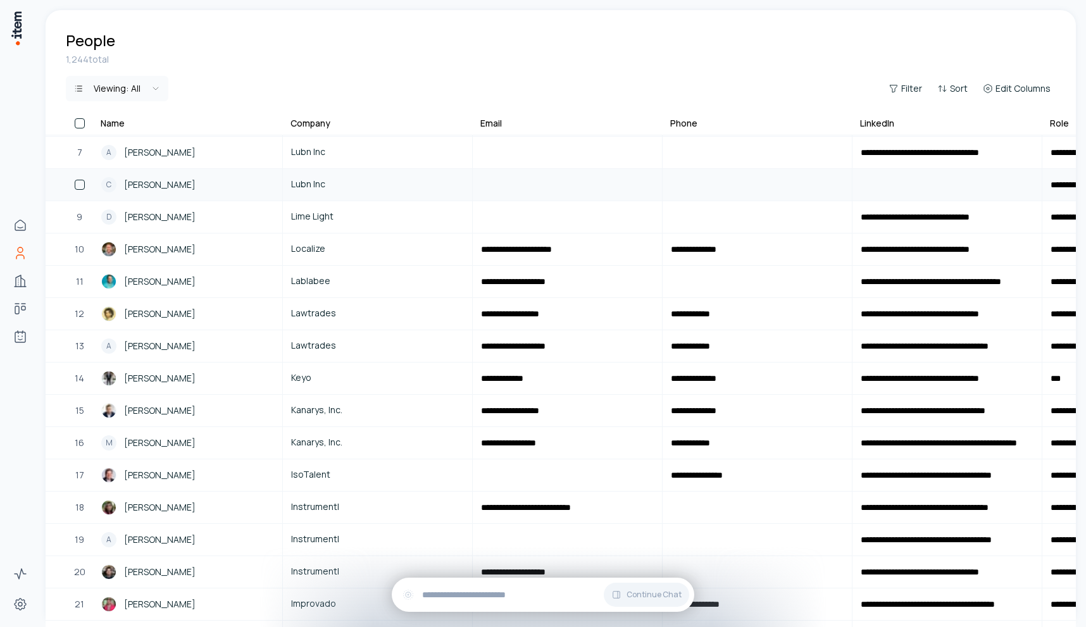
scroll to position [197, 0]
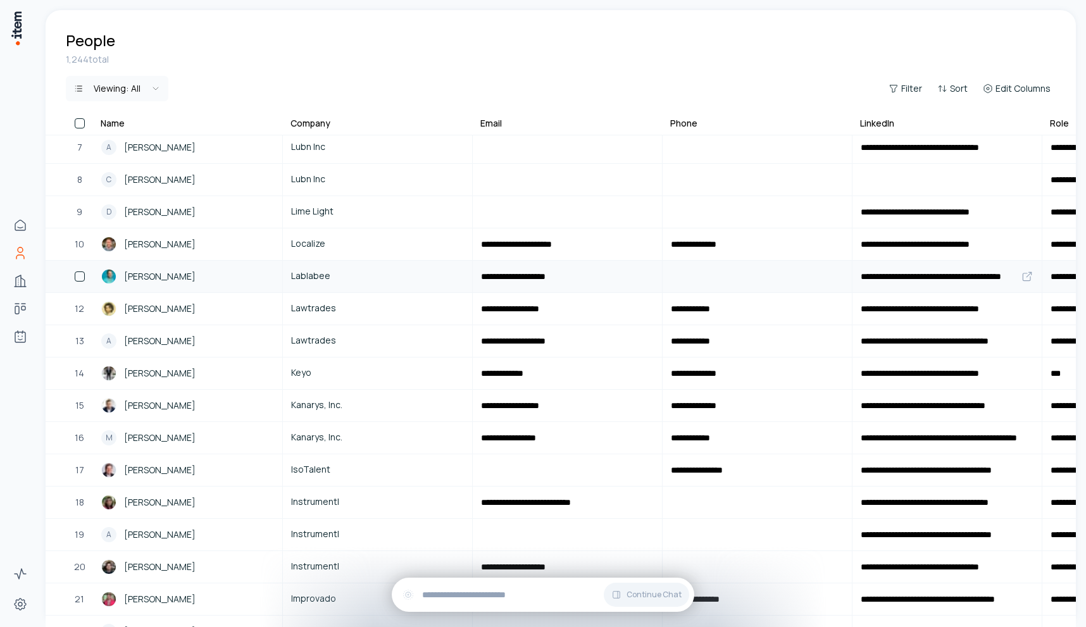
click at [324, 267] on link "Lablabee" at bounding box center [377, 276] width 188 height 30
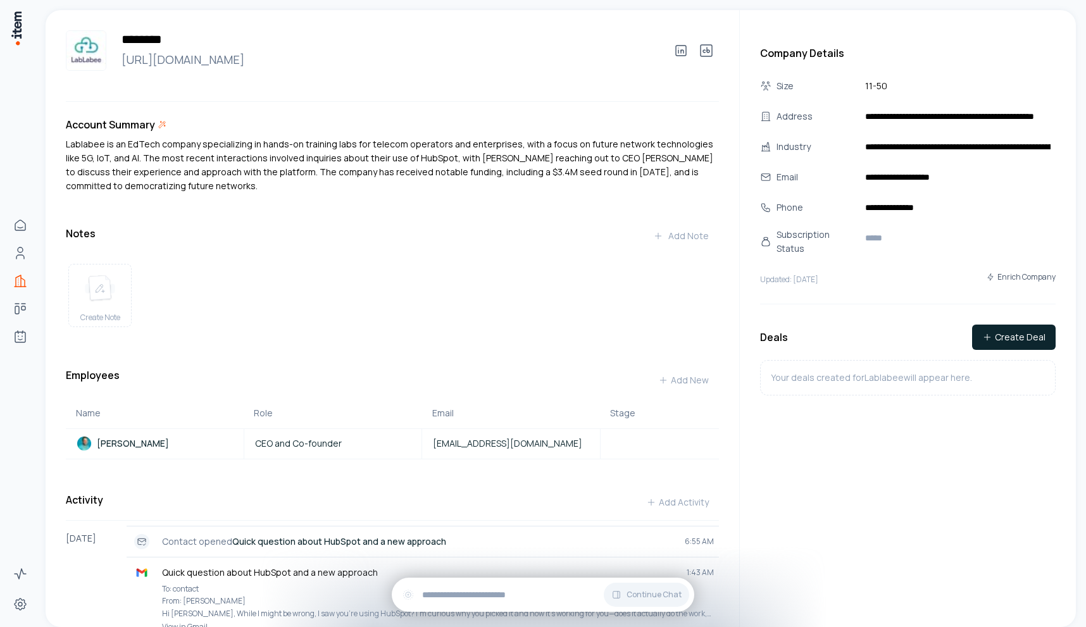
click at [359, 125] on div "Account Summary" at bounding box center [392, 124] width 653 height 15
click at [363, 162] on p "Lablabee is an EdTech company specializing in hands-on training labs for teleco…" at bounding box center [392, 165] width 653 height 56
click at [471, 235] on div "Notes Add Note" at bounding box center [392, 235] width 653 height 25
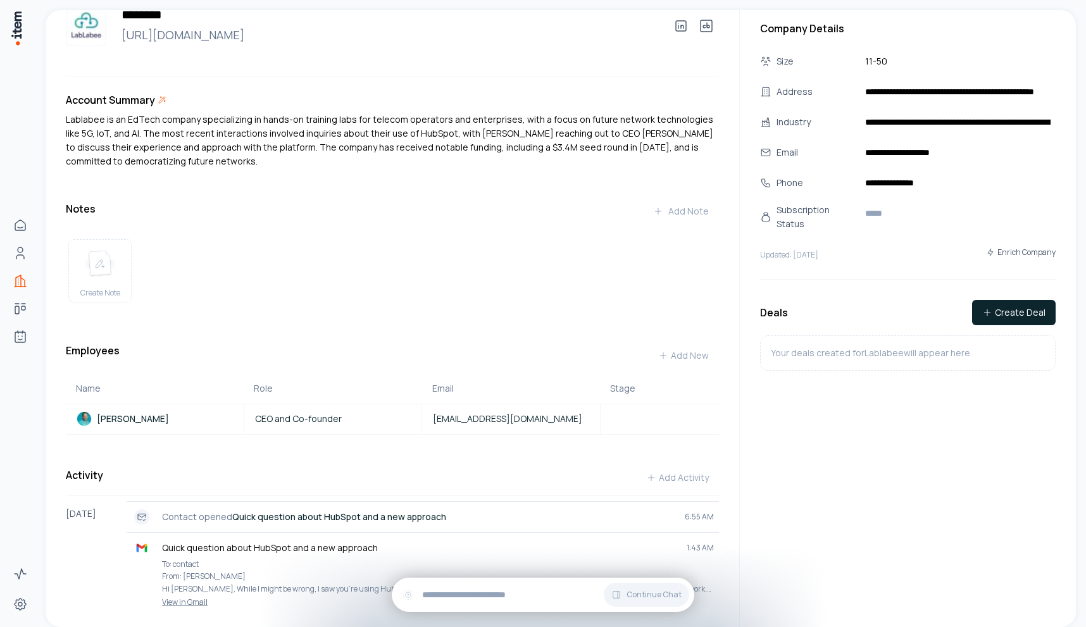
scroll to position [76, 0]
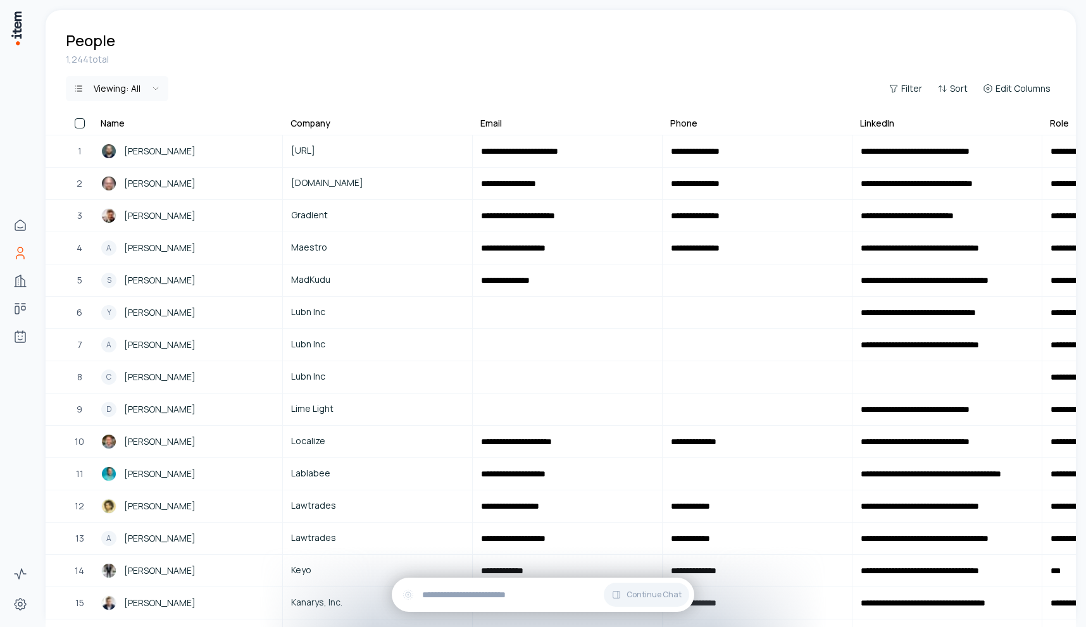
scroll to position [202, 0]
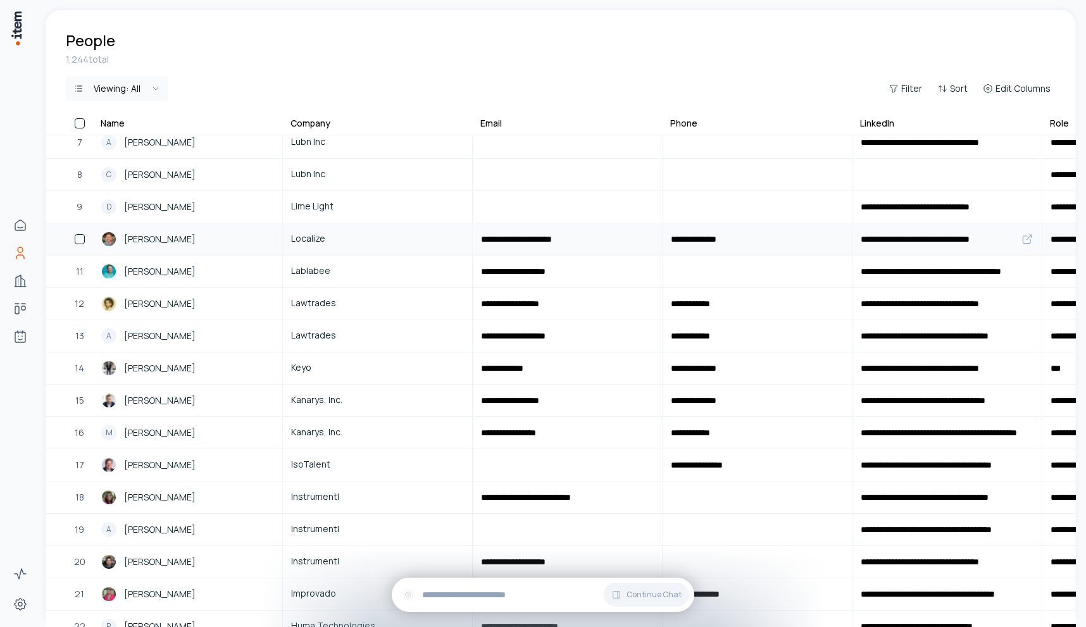
click at [172, 237] on span "[PERSON_NAME]" at bounding box center [160, 239] width 72 height 14
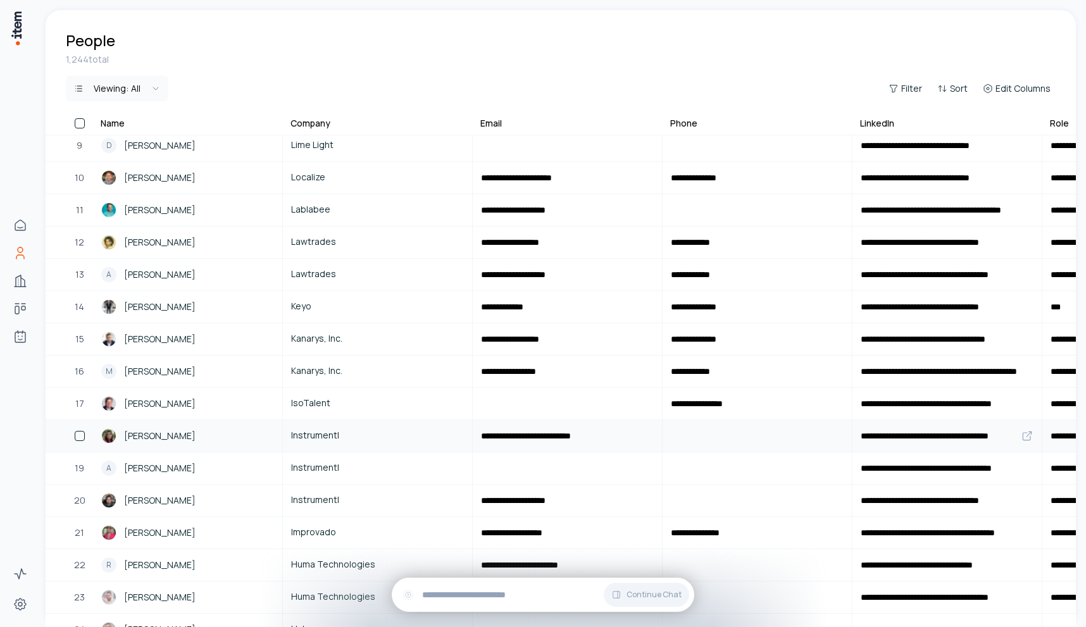
scroll to position [556, 0]
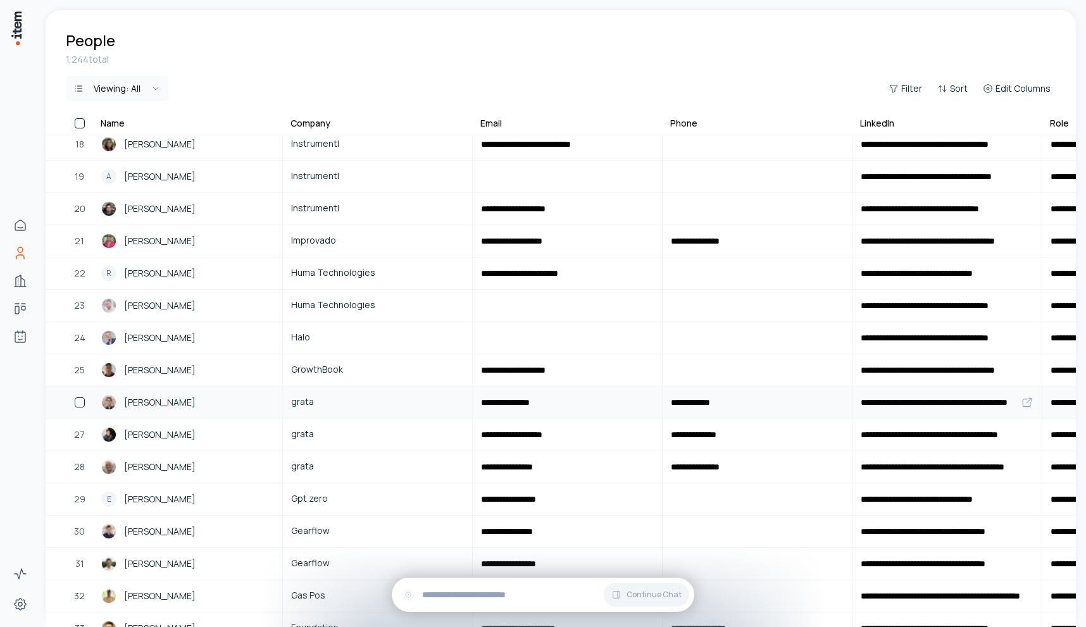
click at [156, 401] on span "[PERSON_NAME]" at bounding box center [160, 402] width 72 height 14
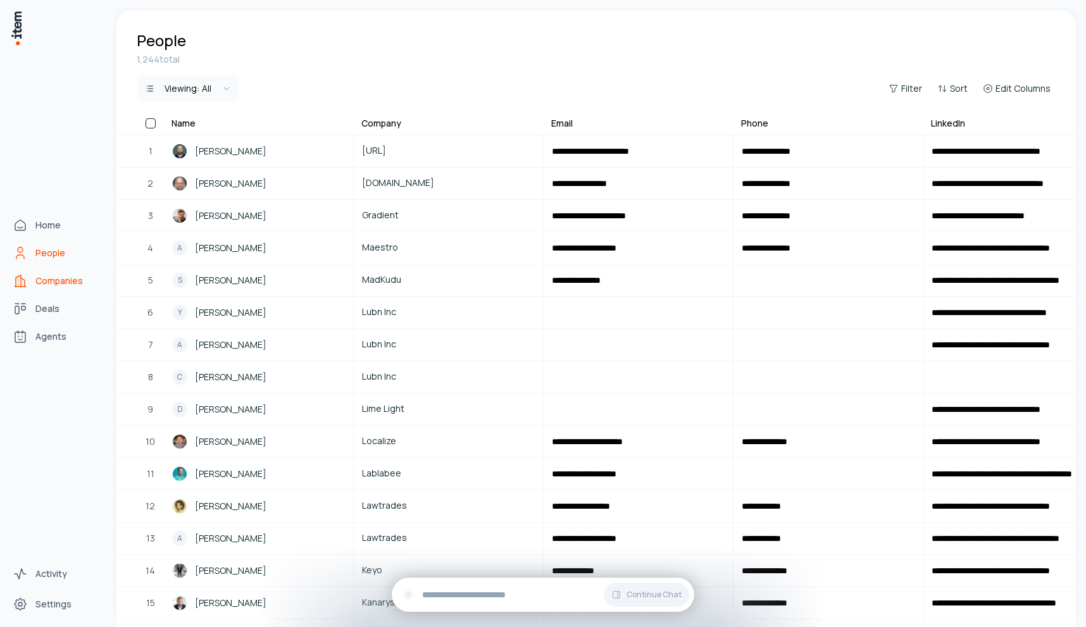
click at [19, 279] on icon "Companies" at bounding box center [20, 280] width 15 height 15
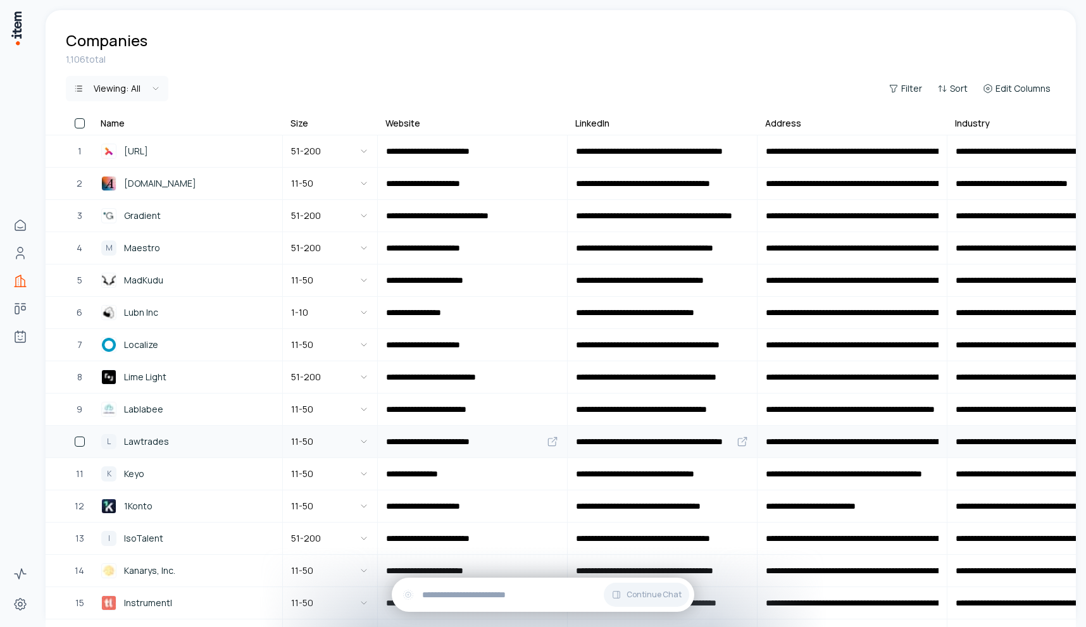
click at [161, 444] on span "Lawtrades" at bounding box center [146, 442] width 45 height 14
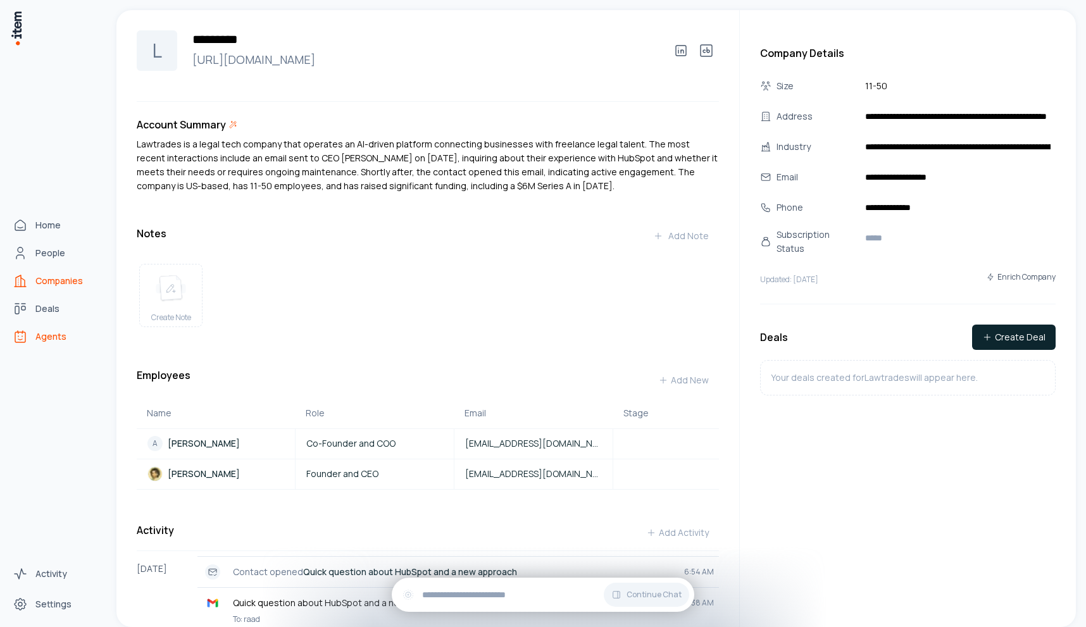
click at [20, 333] on icon "Agents" at bounding box center [20, 336] width 15 height 15
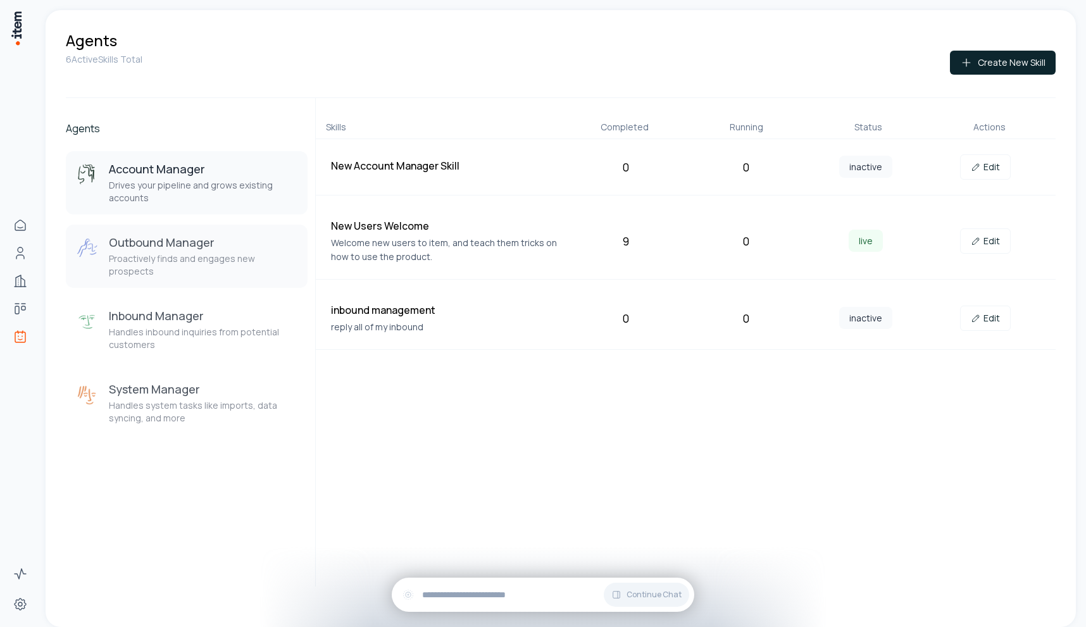
click at [203, 266] on button "Outbound Manager Proactively finds and engages new prospects" at bounding box center [187, 256] width 242 height 63
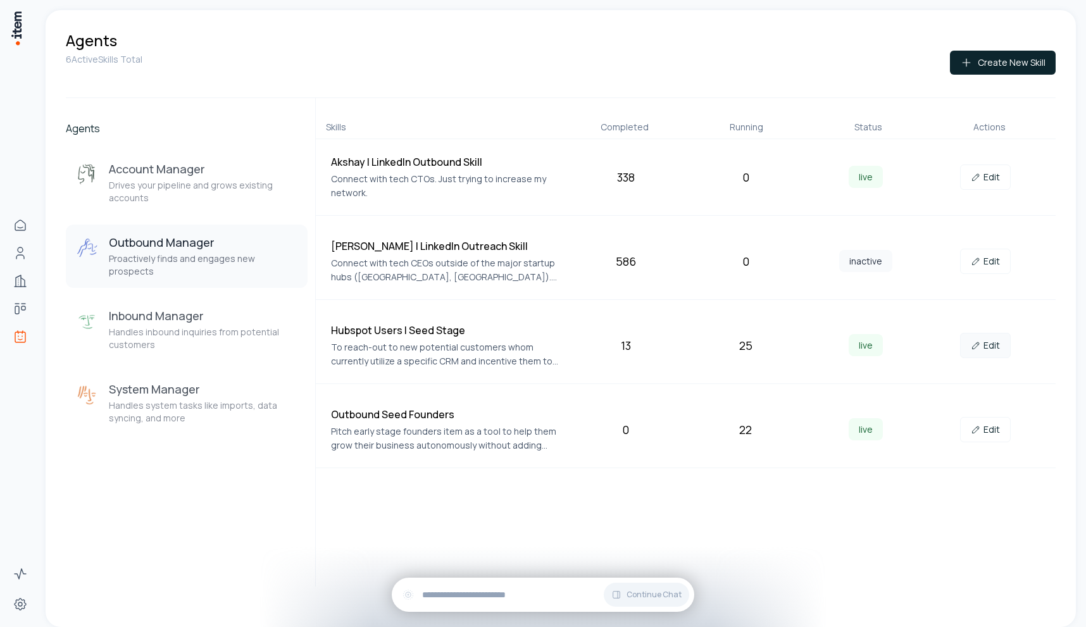
click at [987, 347] on link "Edit" at bounding box center [985, 345] width 51 height 25
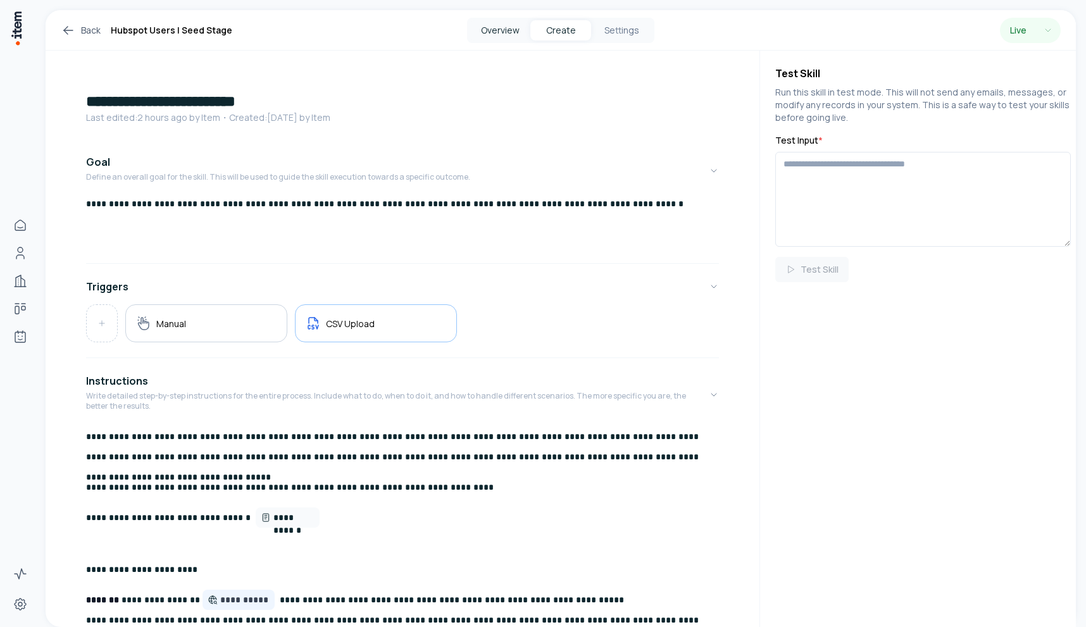
click at [497, 32] on button "Overview" at bounding box center [500, 30] width 61 height 20
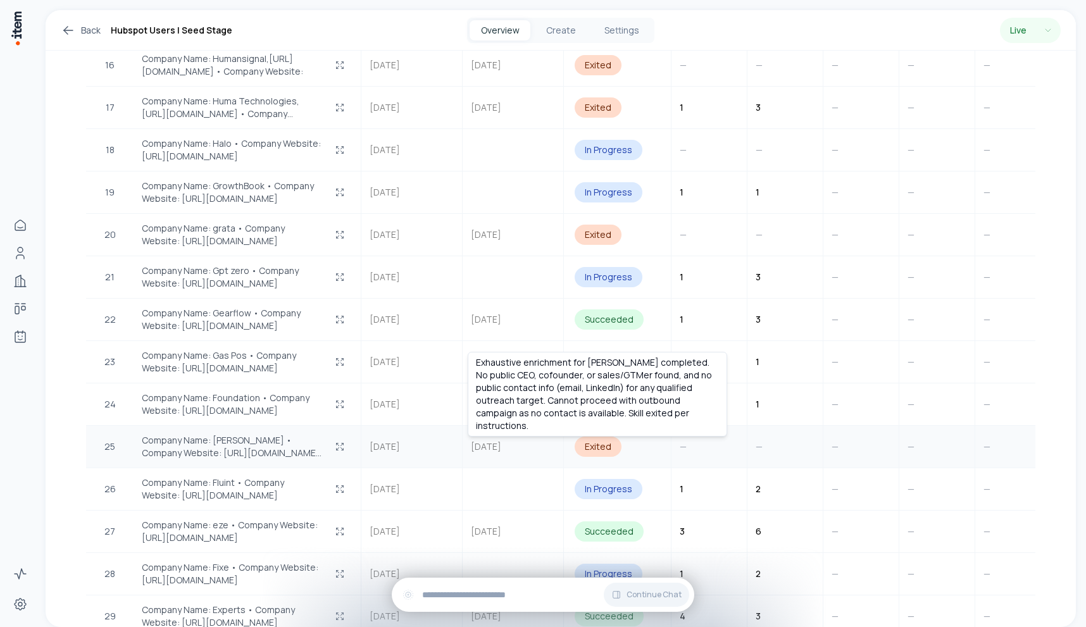
scroll to position [1052, 0]
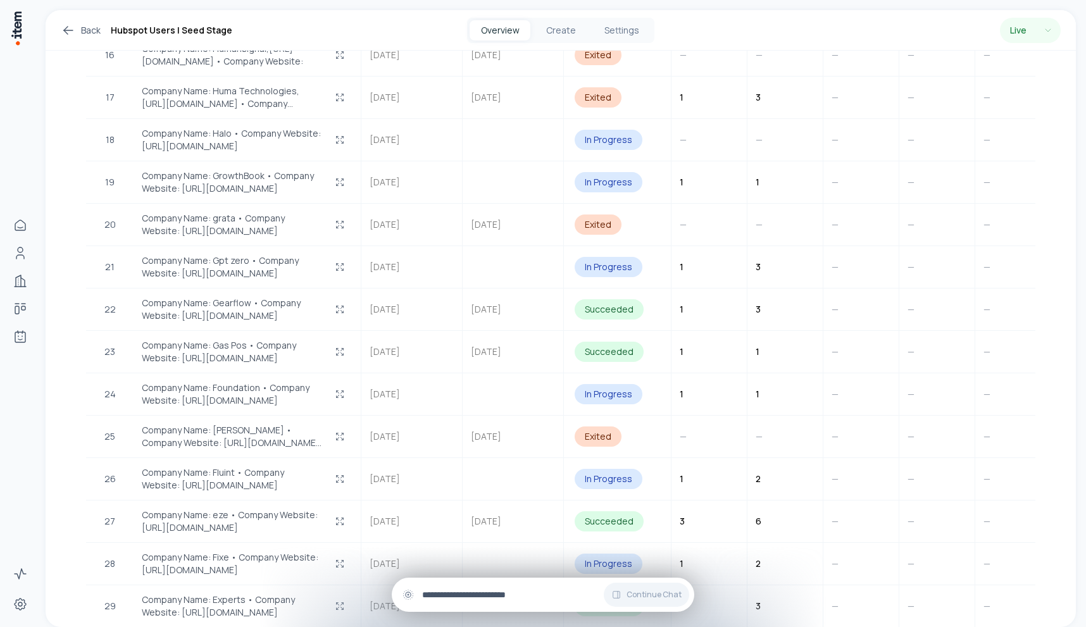
click at [480, 588] on input "text" at bounding box center [553, 595] width 262 height 14
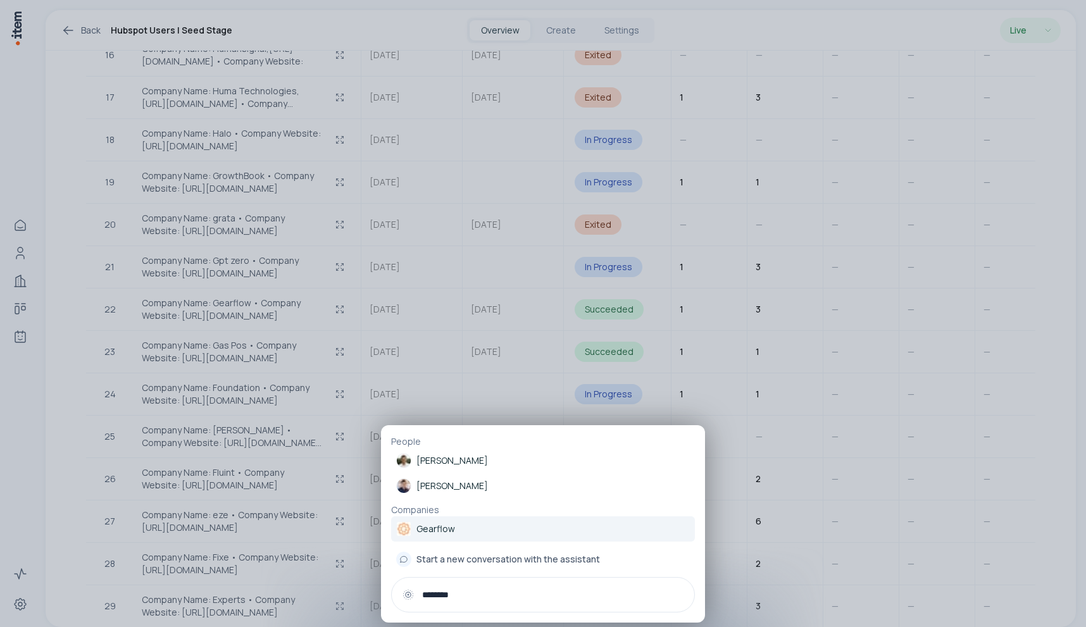
type input "********"
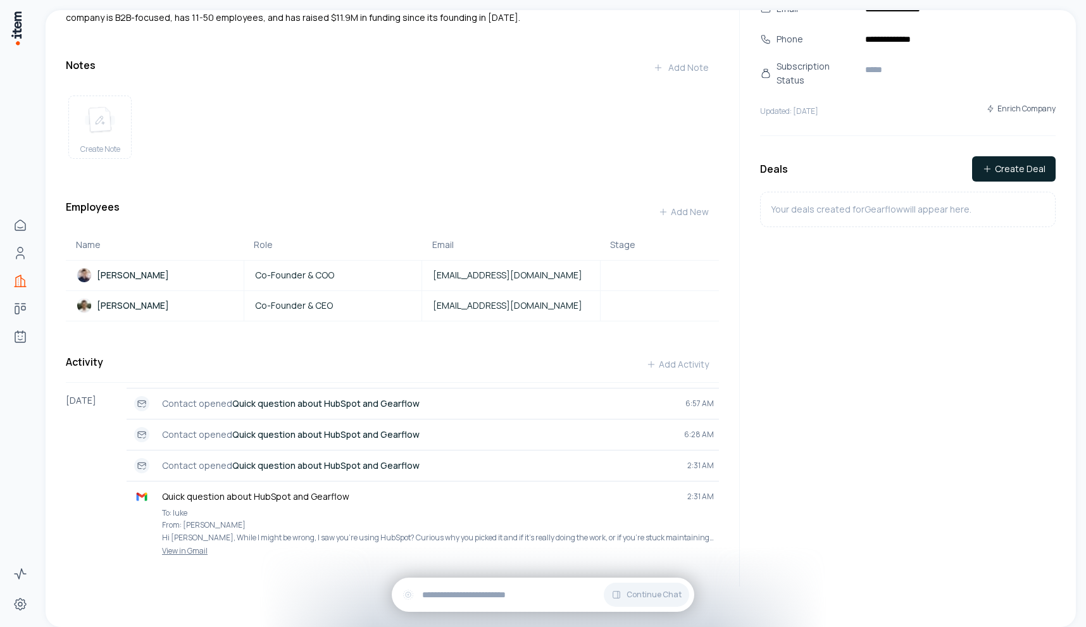
scroll to position [168, 0]
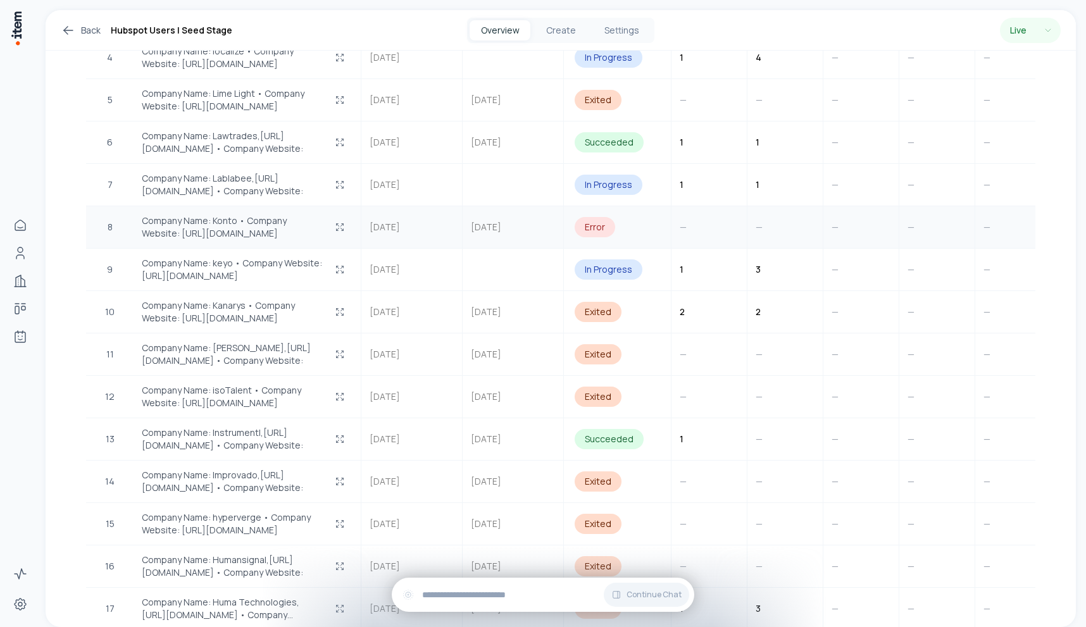
scroll to position [537, 0]
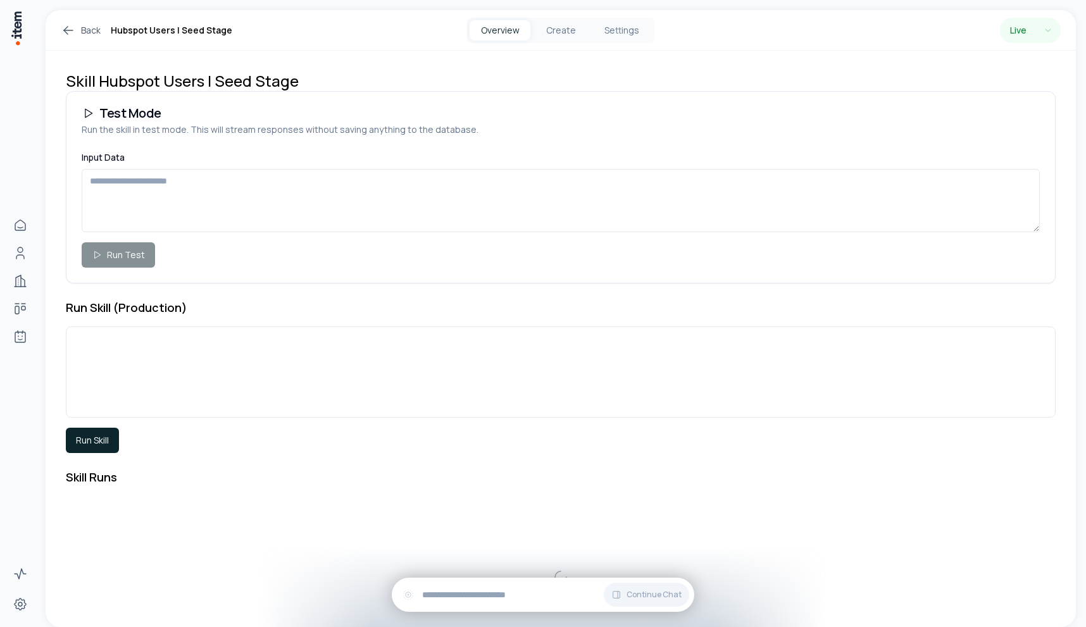
scroll to position [153, 0]
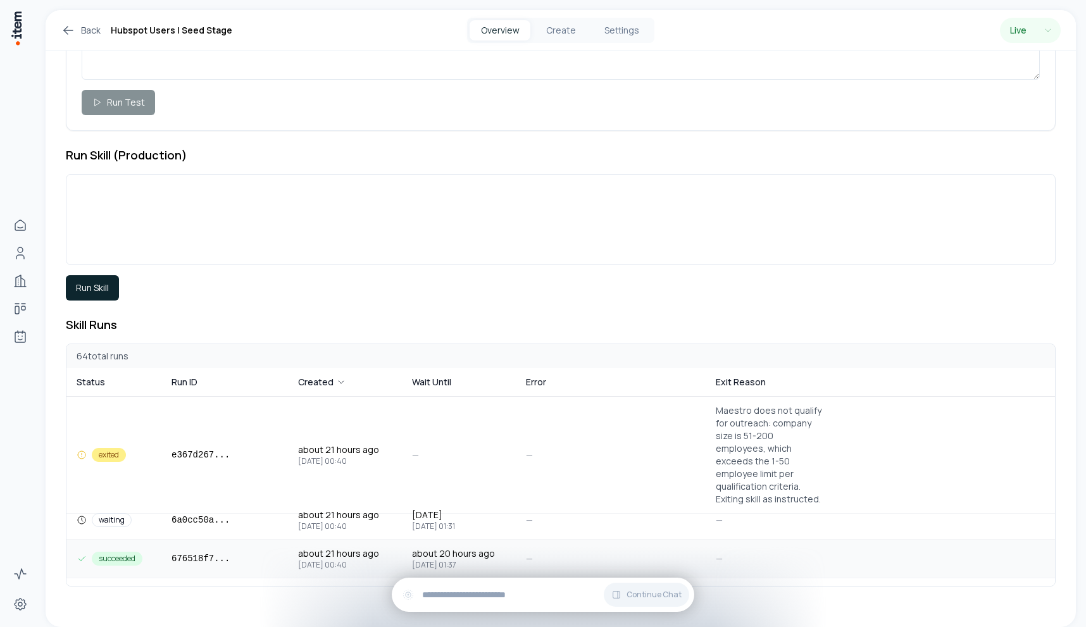
click at [162, 552] on td "676518f7 ..." at bounding box center [224, 559] width 127 height 38
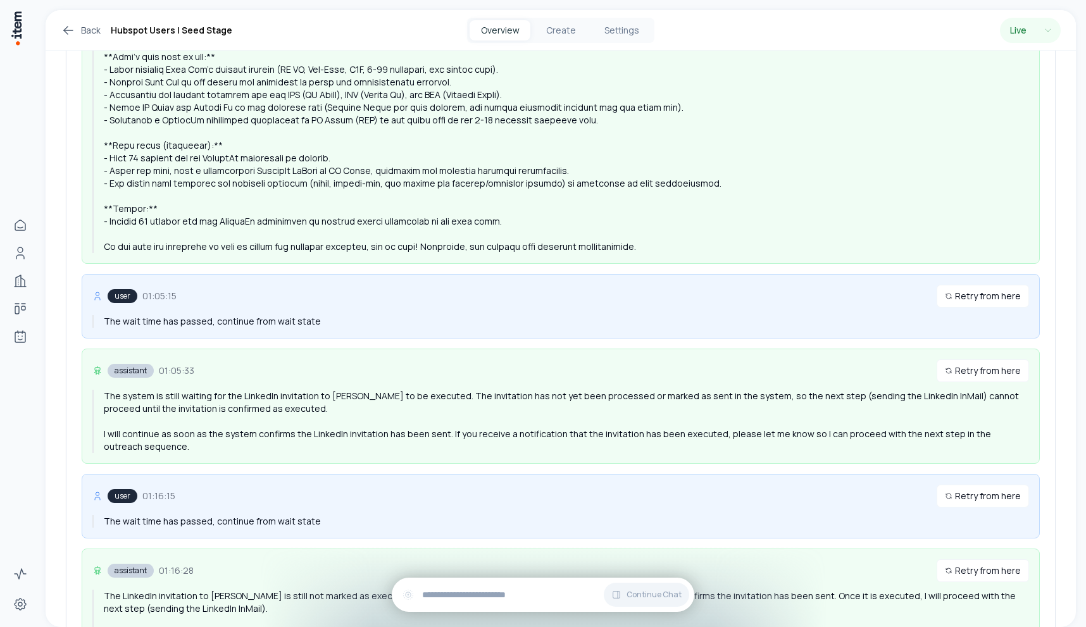
scroll to position [2358, 0]
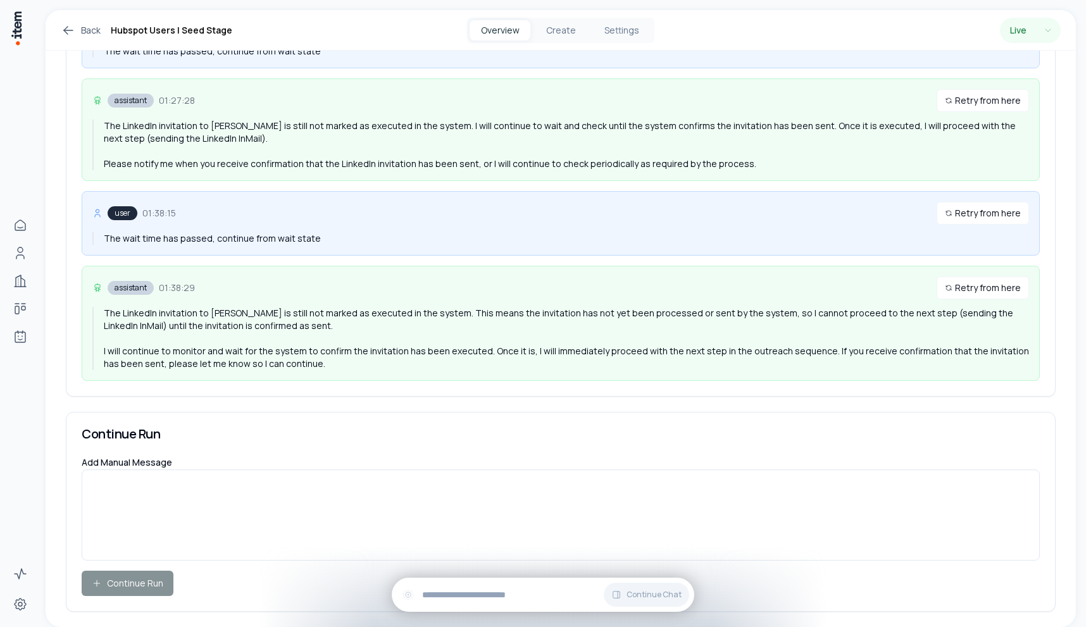
click at [347, 316] on div "The LinkedIn invitation to YC Chung is still not marked as executed in the syst…" at bounding box center [566, 338] width 925 height 63
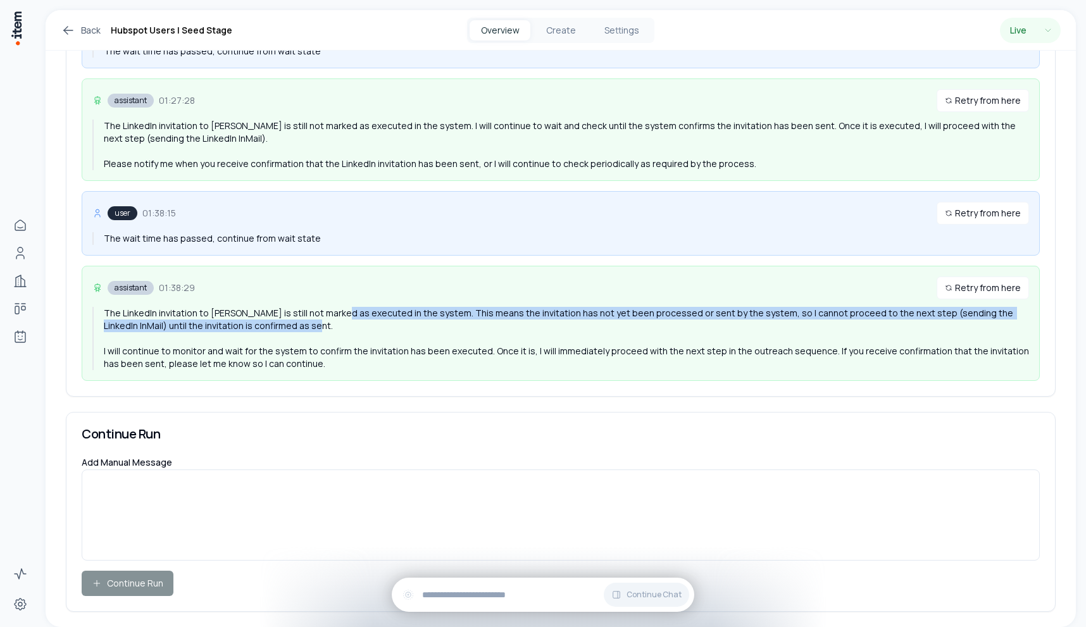
drag, startPoint x: 347, startPoint y: 316, endPoint x: 348, endPoint y: 285, distance: 31.0
click at [348, 307] on div "The LinkedIn invitation to YC Chung is still not marked as executed in the syst…" at bounding box center [566, 338] width 925 height 63
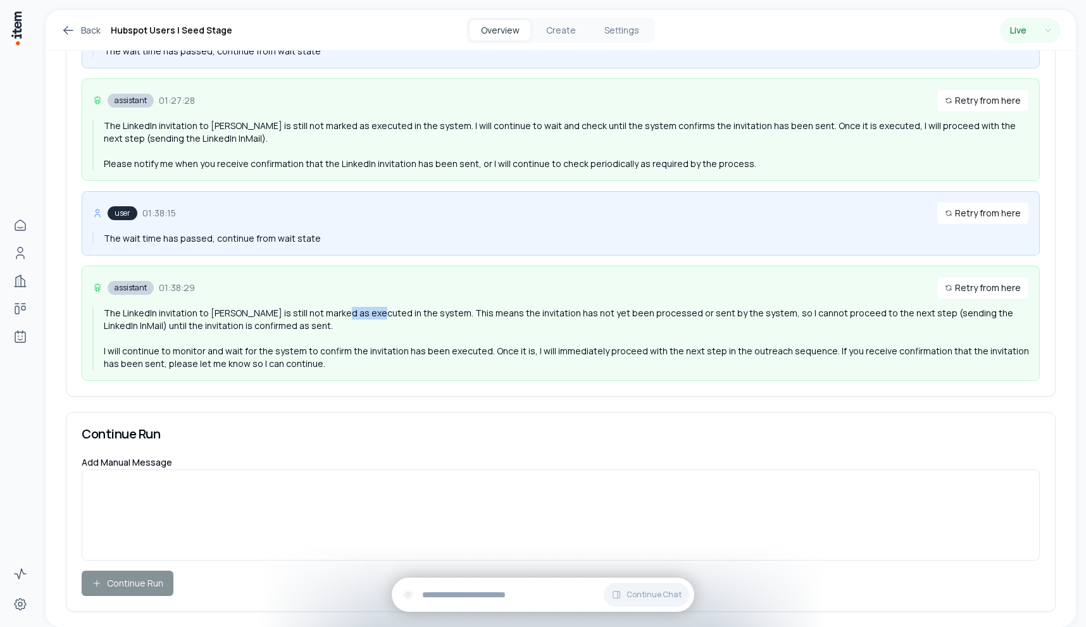
click at [348, 307] on div "The LinkedIn invitation to YC Chung is still not marked as executed in the syst…" at bounding box center [566, 338] width 925 height 63
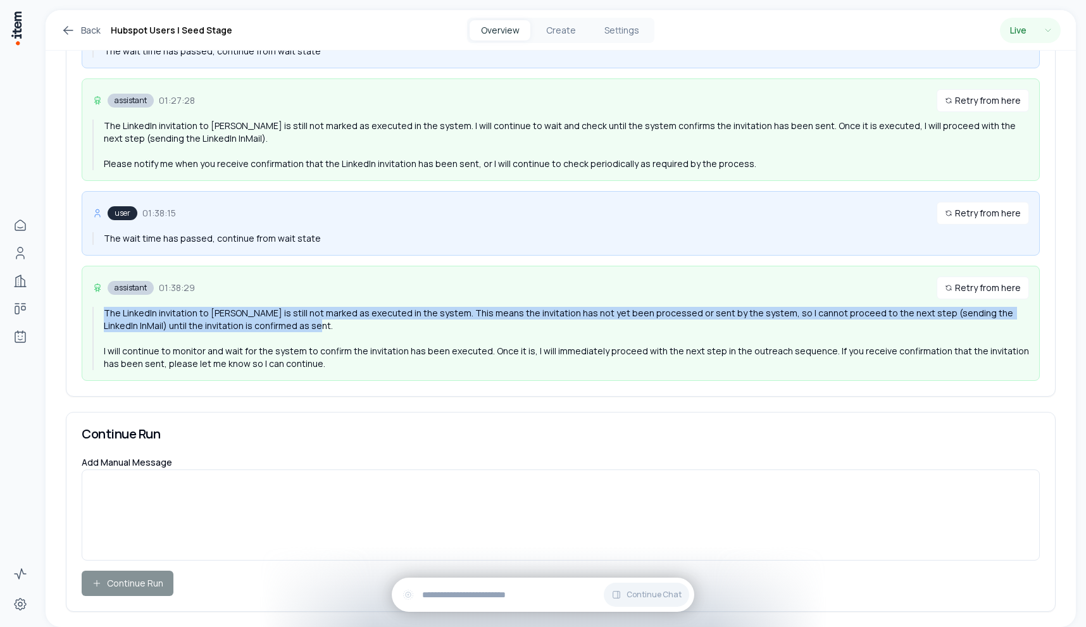
drag, startPoint x: 348, startPoint y: 285, endPoint x: 348, endPoint y: 318, distance: 32.9
click at [348, 319] on div "The LinkedIn invitation to YC Chung is still not marked as executed in the syst…" at bounding box center [566, 338] width 925 height 63
click at [348, 318] on div "The LinkedIn invitation to YC Chung is still not marked as executed in the syst…" at bounding box center [566, 338] width 925 height 63
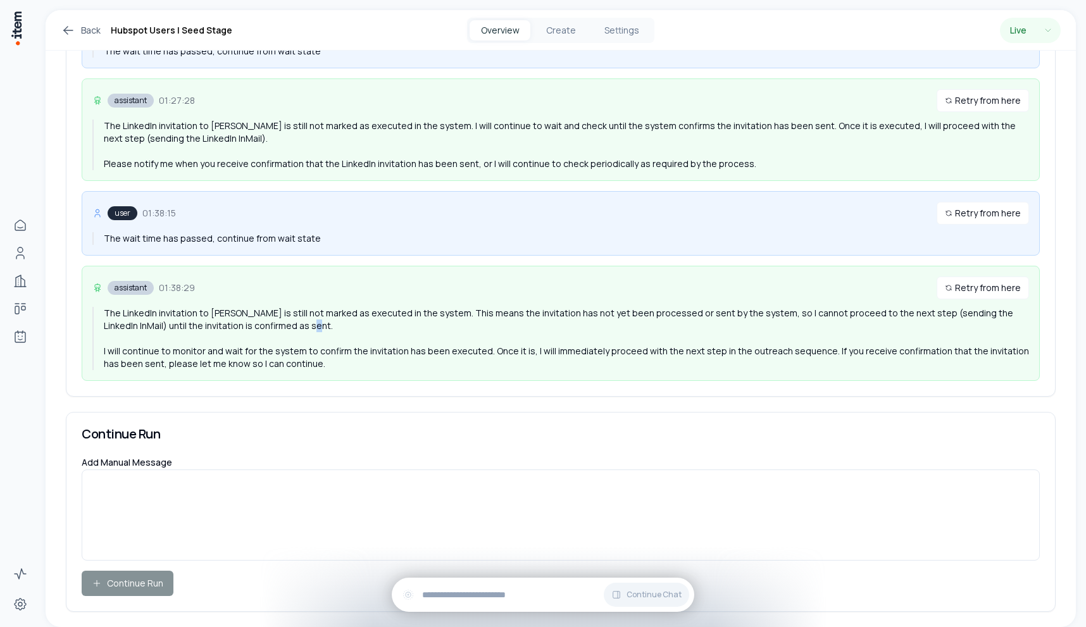
click at [348, 318] on div "The LinkedIn invitation to YC Chung is still not marked as executed in the syst…" at bounding box center [566, 338] width 925 height 63
click at [348, 346] on div "assistant 01:38:29 Retry from here The LinkedIn invitation to YC Chung is still…" at bounding box center [561, 323] width 958 height 115
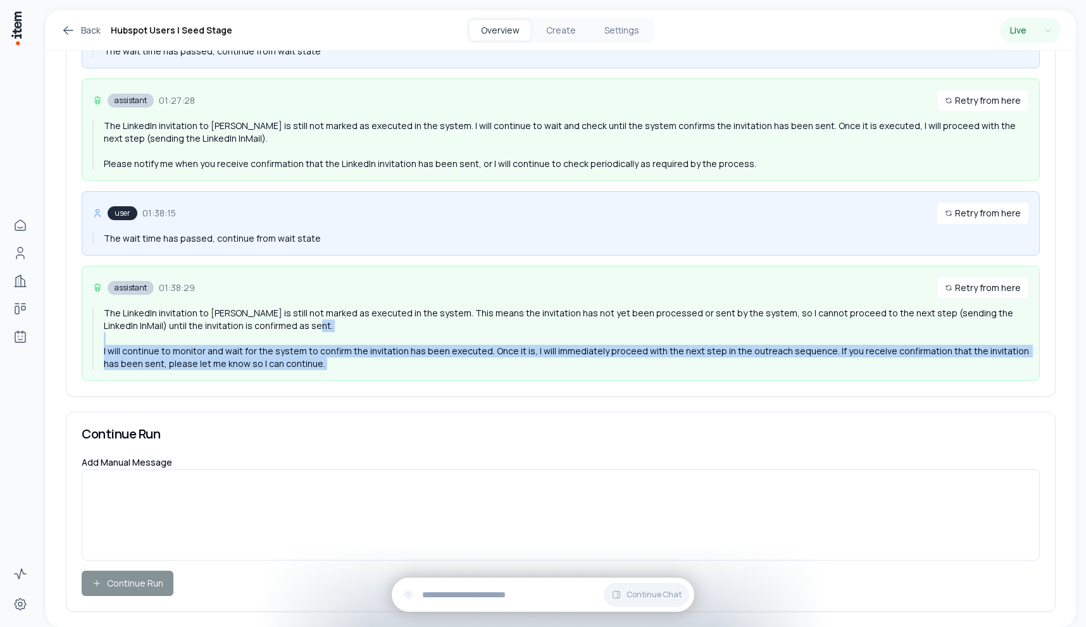
click at [348, 346] on div "assistant 01:38:29 Retry from here The LinkedIn invitation to YC Chung is still…" at bounding box center [561, 323] width 958 height 115
click at [439, 346] on div "assistant 01:38:29 Retry from here The LinkedIn invitation to YC Chung is still…" at bounding box center [561, 323] width 958 height 115
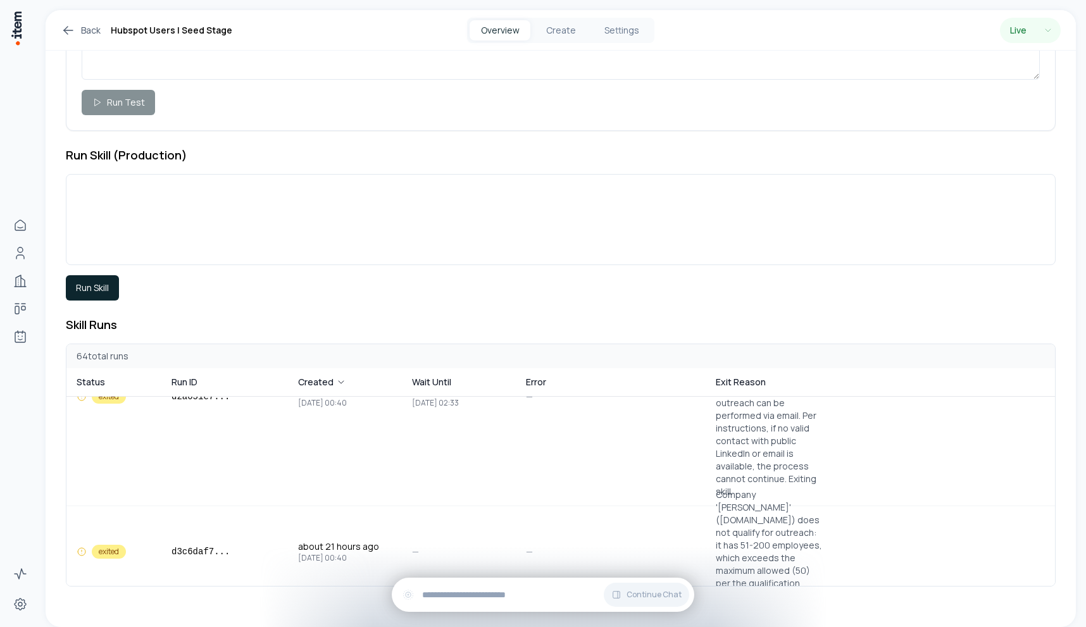
scroll to position [870, 0]
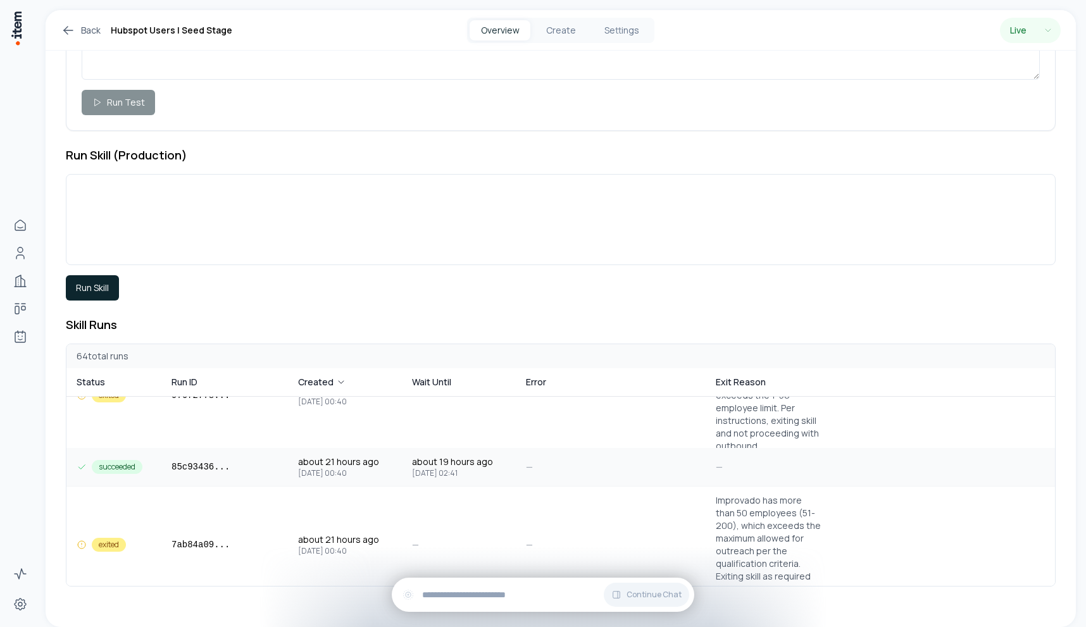
click at [190, 464] on span "85c93436 ..." at bounding box center [200, 467] width 58 height 13
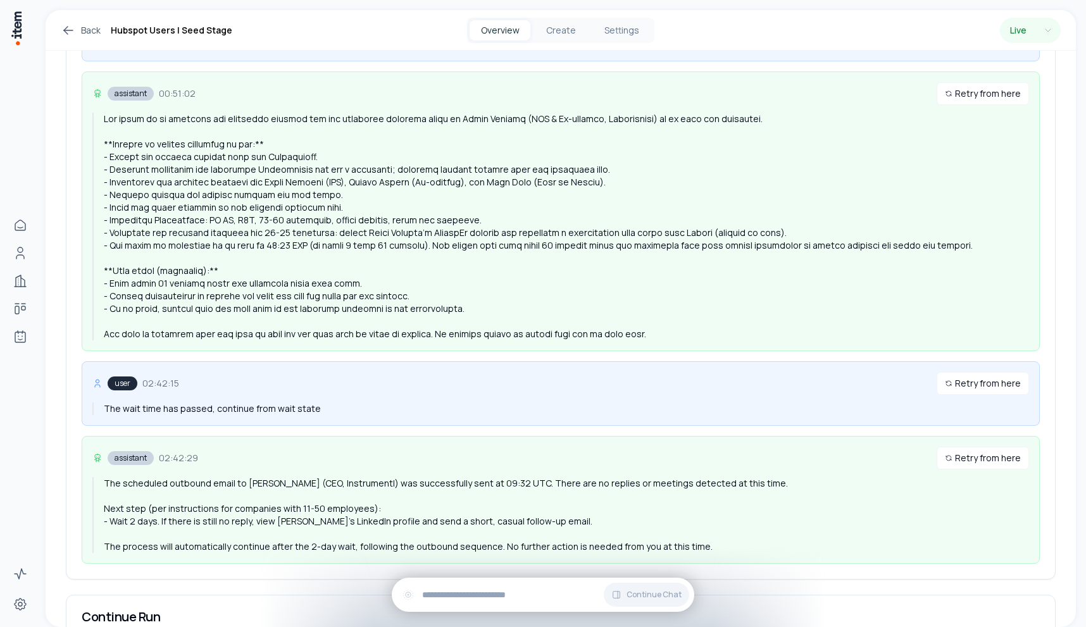
scroll to position [1618, 0]
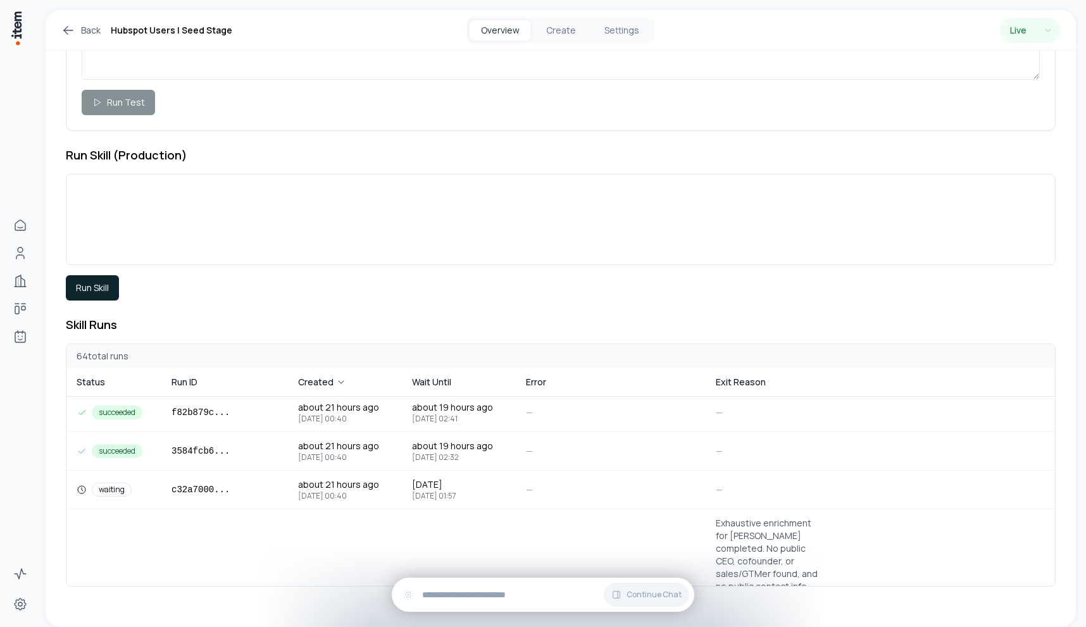
scroll to position [1691, 0]
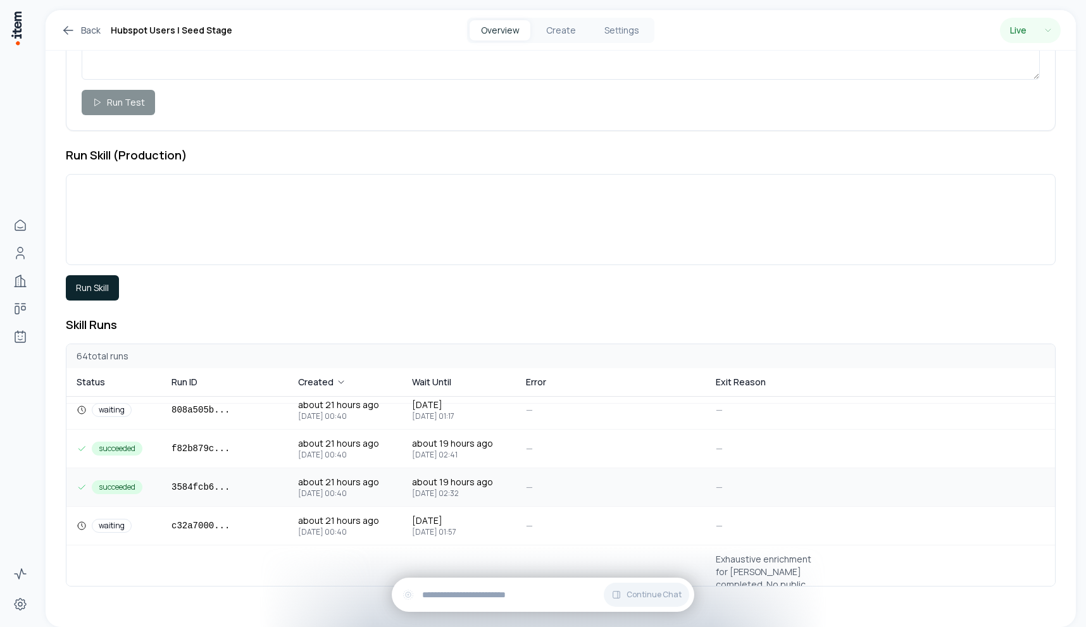
click at [366, 485] on span "about 21 hours ago" at bounding box center [338, 482] width 81 height 13
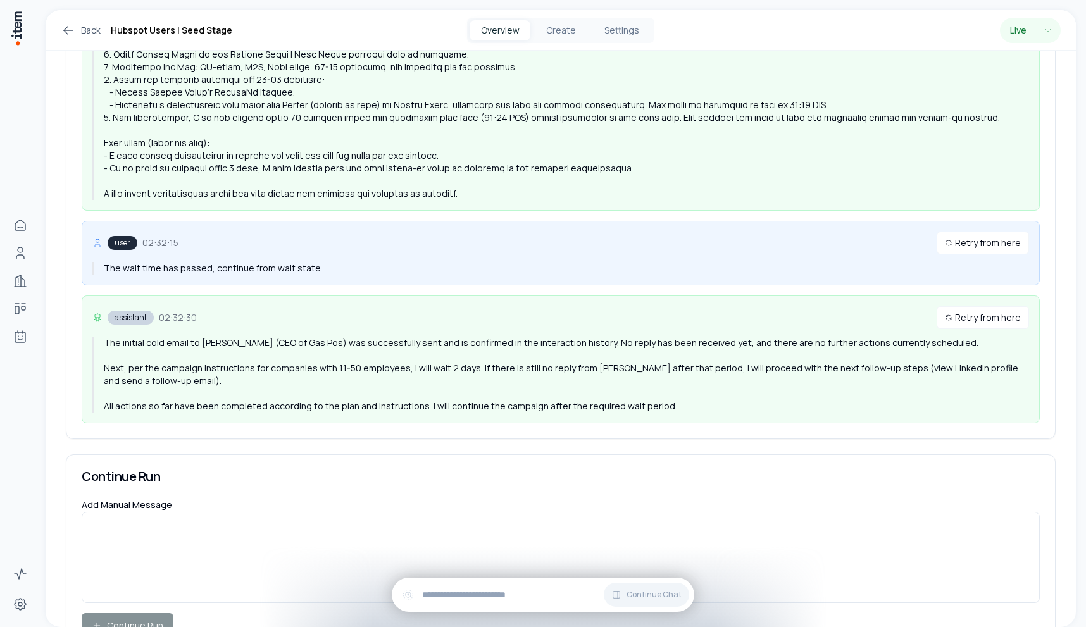
scroll to position [1771, 0]
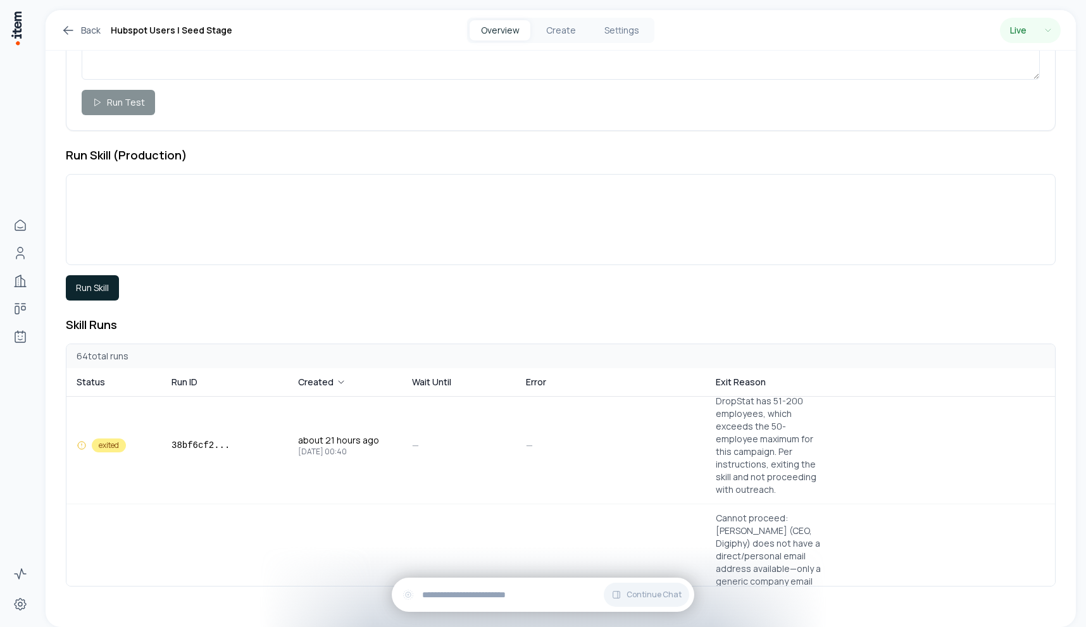
scroll to position [2682, 0]
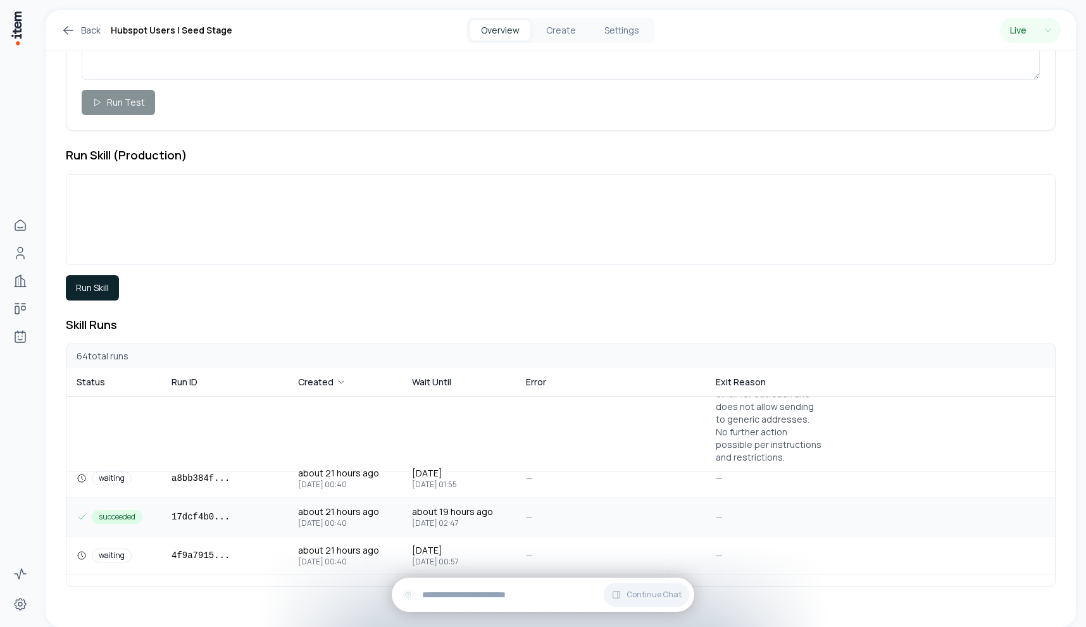
click at [374, 519] on span "Aug 27, 2025 00:40" at bounding box center [338, 523] width 81 height 10
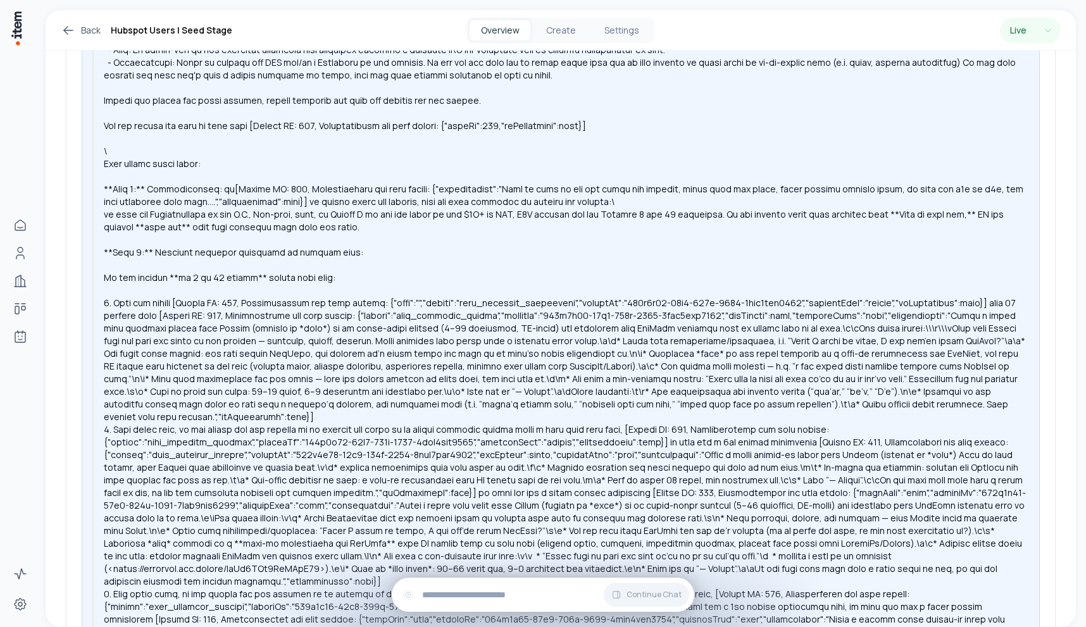
scroll to position [485, 0]
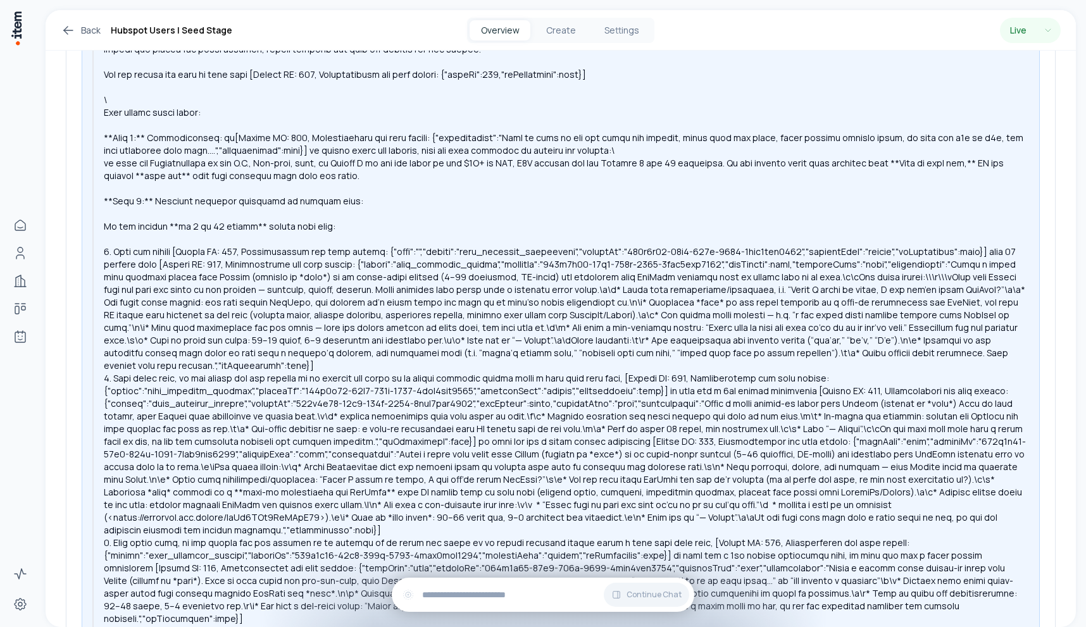
click at [332, 442] on div at bounding box center [566, 549] width 925 height 1164
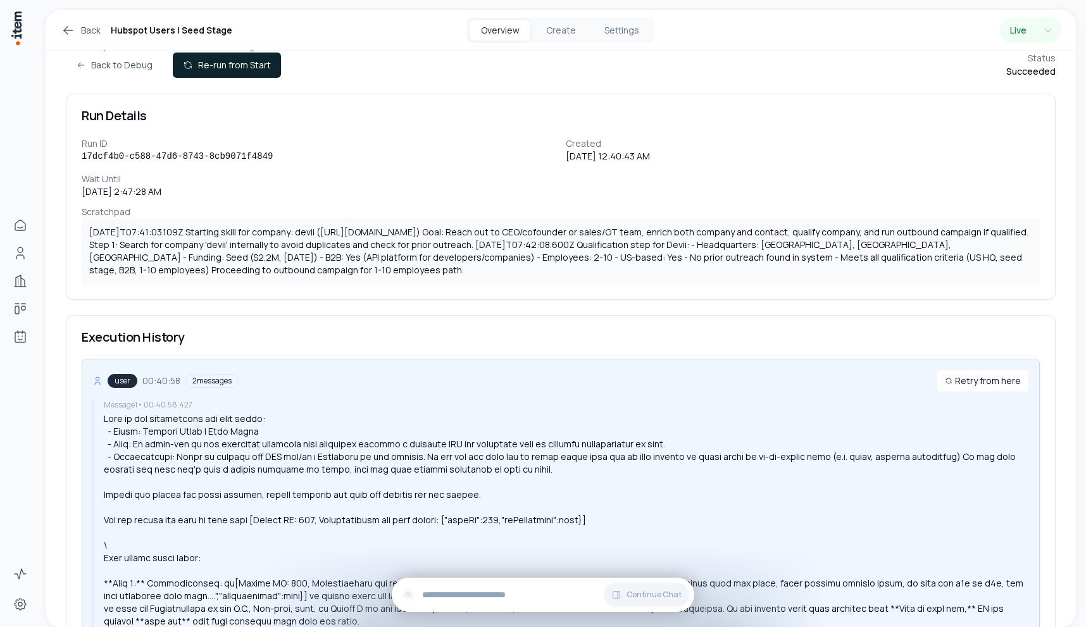
scroll to position [0, 0]
